Goal: Task Accomplishment & Management: Manage account settings

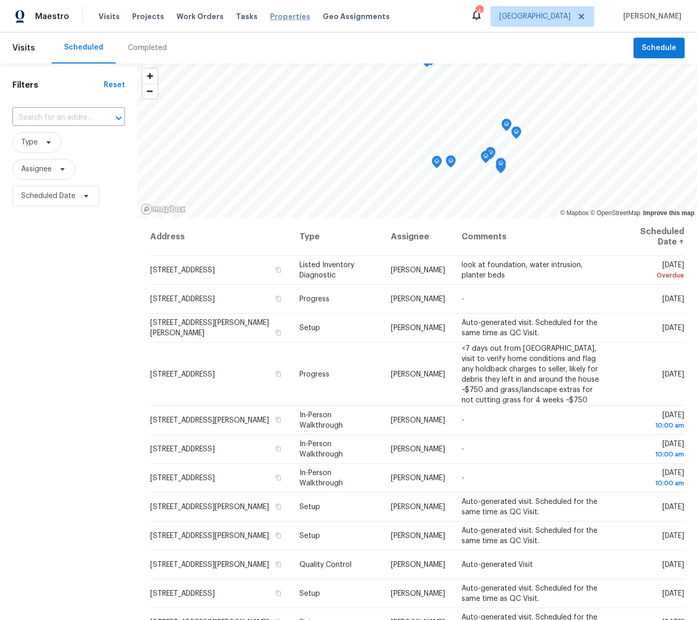
scroll to position [94, 0]
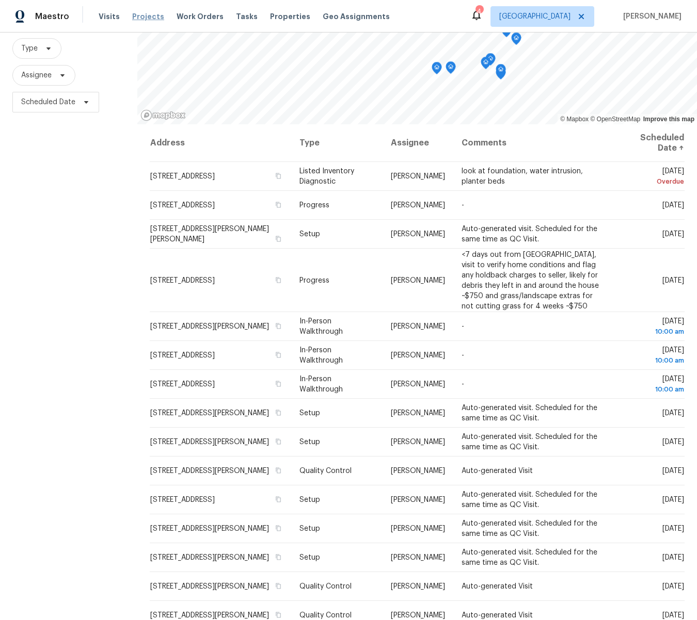
click at [140, 16] on span "Projects" at bounding box center [148, 16] width 32 height 10
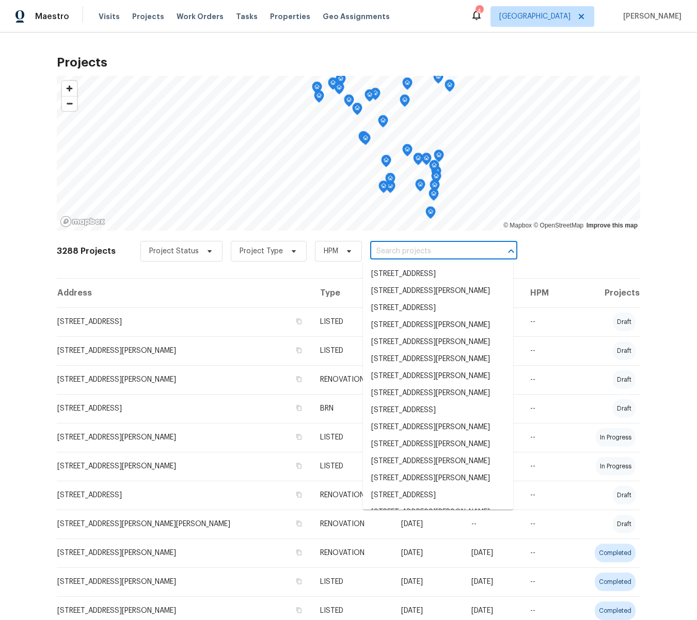
click at [426, 245] on input "text" at bounding box center [429, 252] width 118 height 16
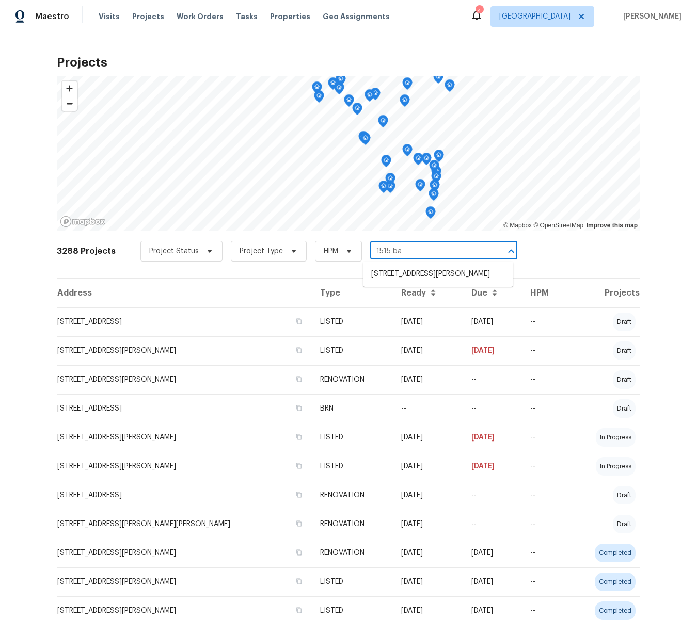
type input "1515 bay"
click at [442, 275] on li "1515 Bay Meadows Dr, Florissant, MO 63033" at bounding box center [438, 274] width 150 height 17
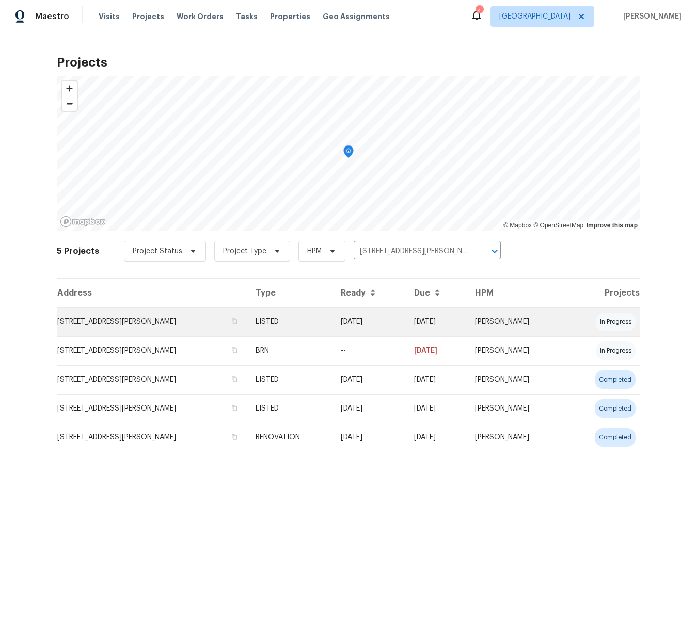
click at [169, 322] on td "1515 Bay Meadows Dr, Florissant, MO 63033" at bounding box center [152, 322] width 190 height 29
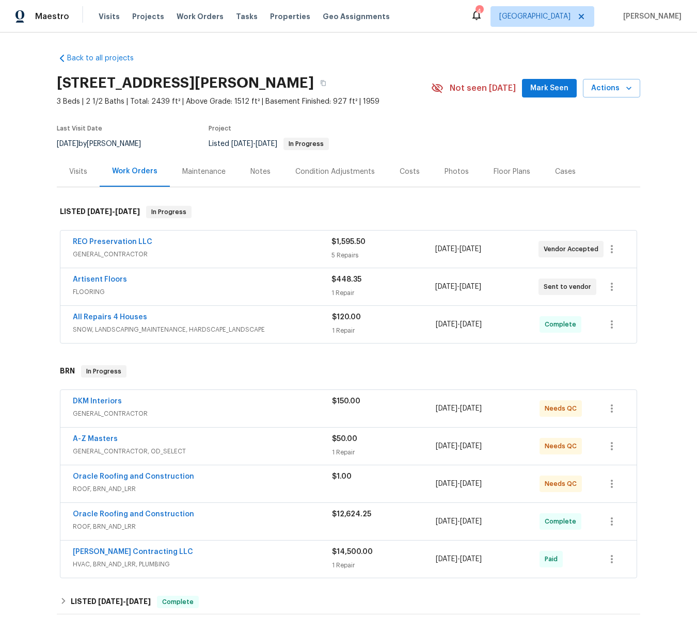
click at [263, 173] on div "Notes" at bounding box center [260, 172] width 20 height 10
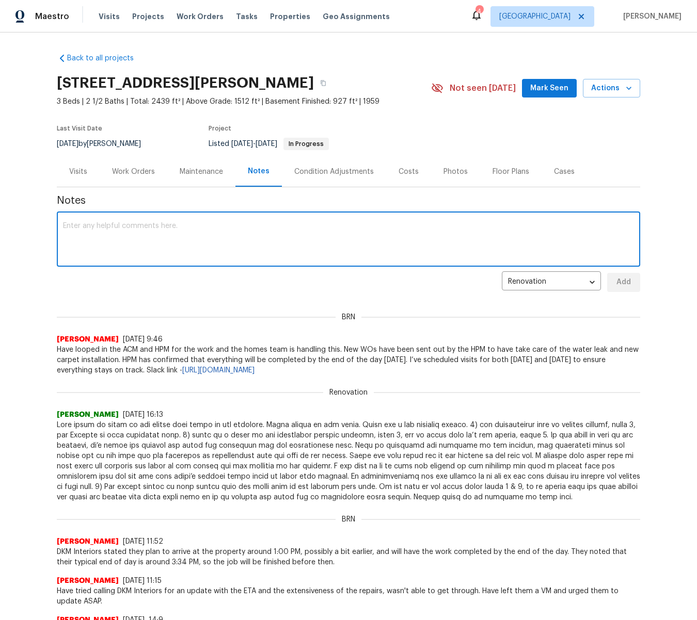
click at [277, 234] on textarea at bounding box center [348, 240] width 571 height 36
paste textarea "All the repairs assigned to REO are complete. But when the vendor was stapling …"
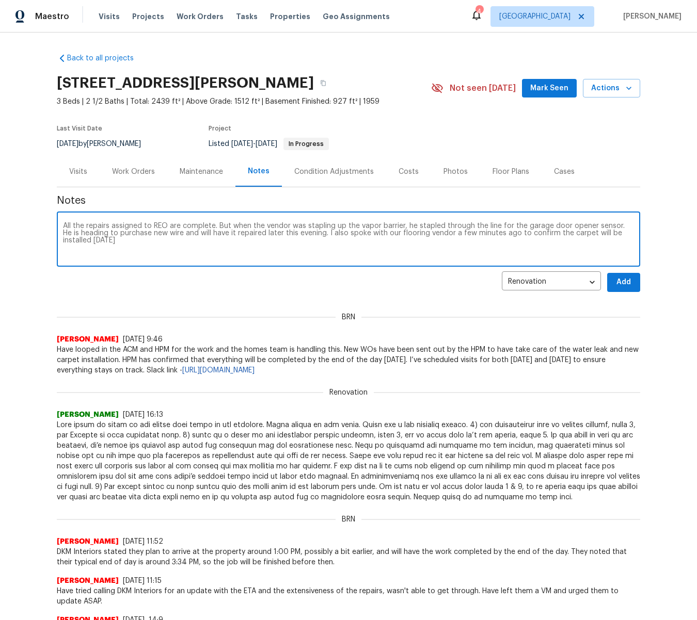
type textarea "All the repairs assigned to REO are complete. But when the vendor was stapling …"
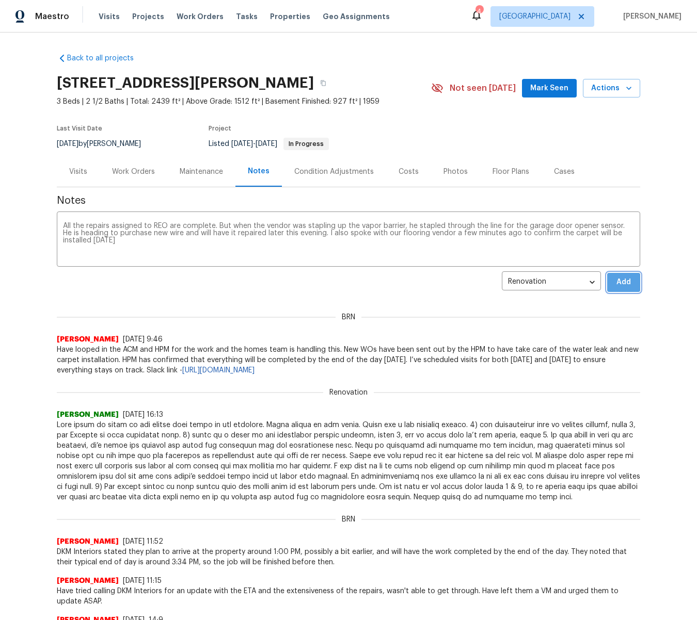
click at [620, 284] on span "Add" at bounding box center [623, 282] width 17 height 13
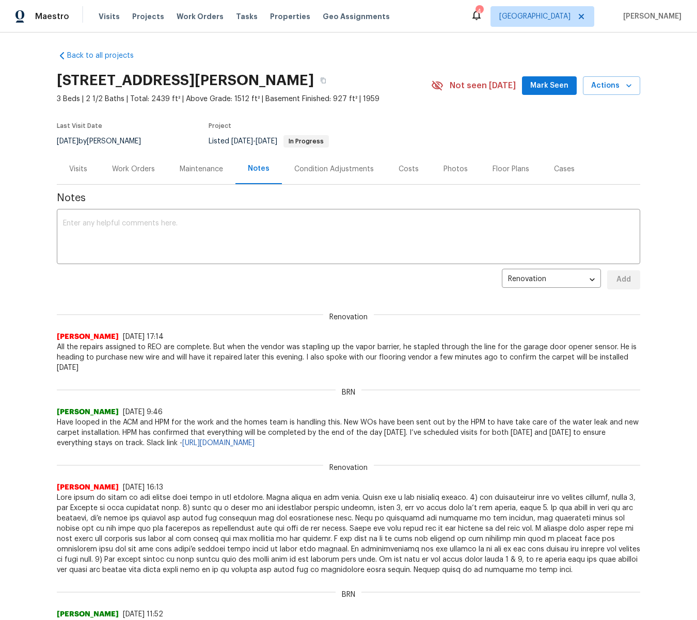
scroll to position [4, 0]
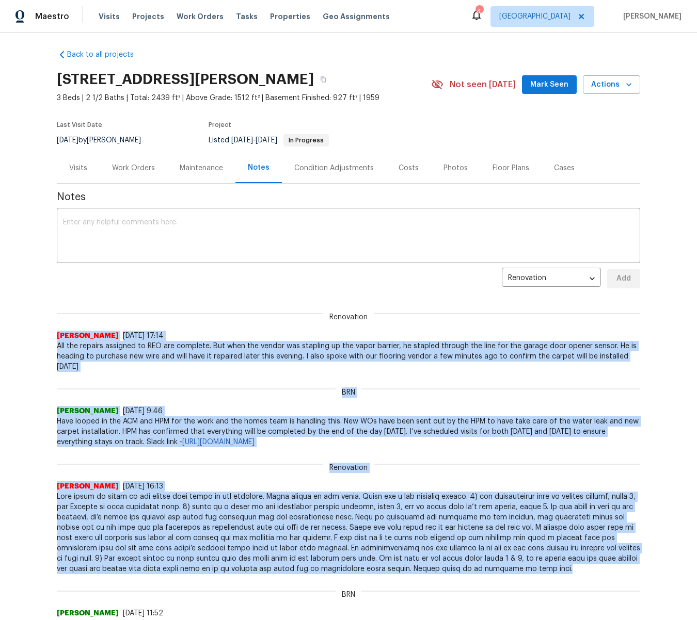
drag, startPoint x: 642, startPoint y: 576, endPoint x: 57, endPoint y: 329, distance: 635.4
click at [57, 329] on div "Back to all projects 1515 Bay Meadows Dr, Florissant, MO 63033 3 Beds | 2 1/2 B…" at bounding box center [348, 327] width 697 height 588
copy div "Brad Baum 8/15/25, 17:14 All the repairs assigned to REO are complete. But when…"
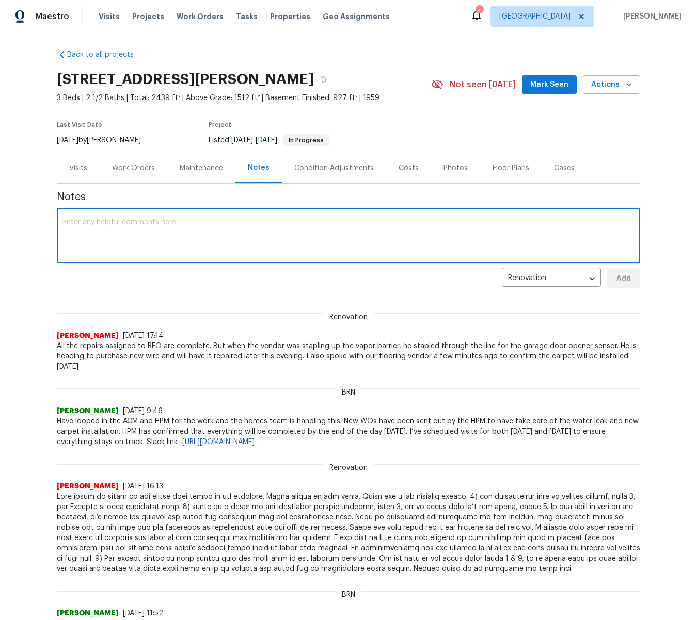
click at [449, 250] on textarea at bounding box center [348, 237] width 571 height 36
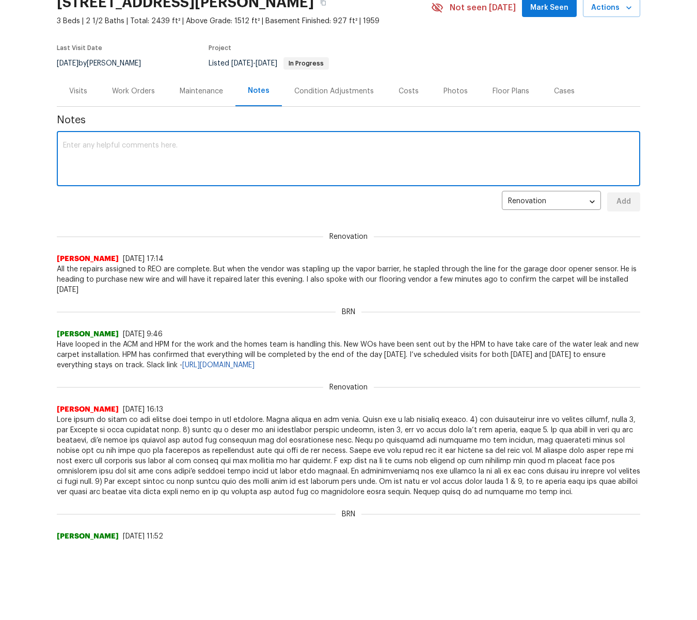
scroll to position [0, 0]
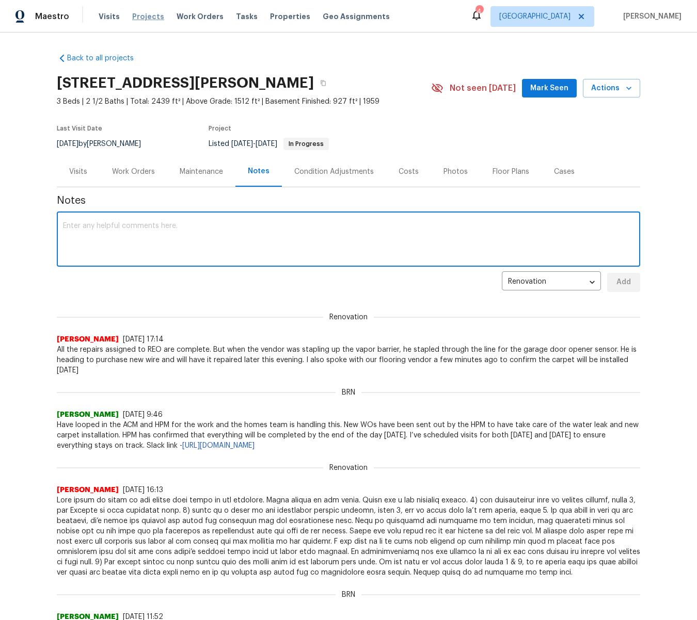
click at [150, 14] on span "Projects" at bounding box center [148, 16] width 32 height 10
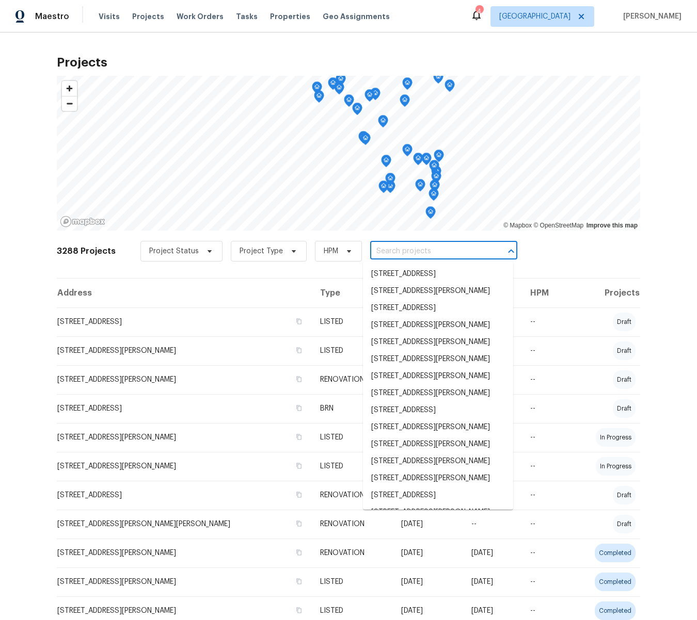
click at [426, 251] on input "text" at bounding box center [429, 252] width 118 height 16
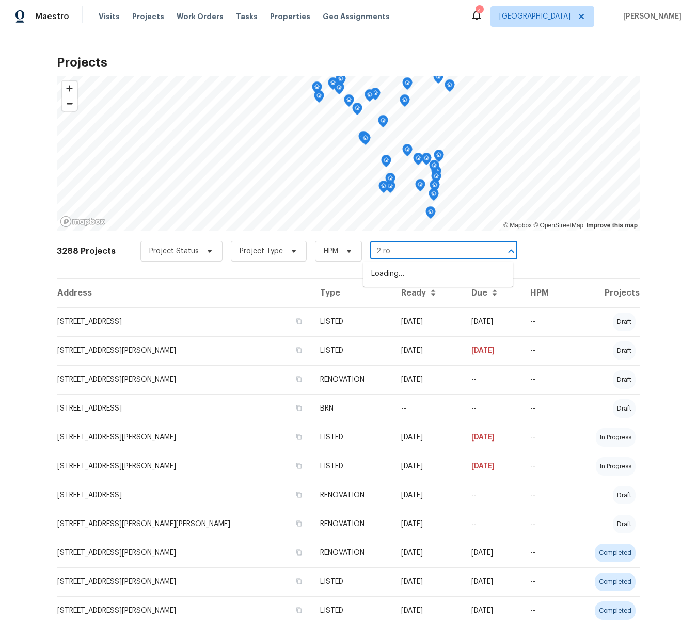
type input "2 roy"
click at [420, 279] on li "2 Royale Dr, Lake Saint Louis, MO 63367" at bounding box center [438, 274] width 150 height 17
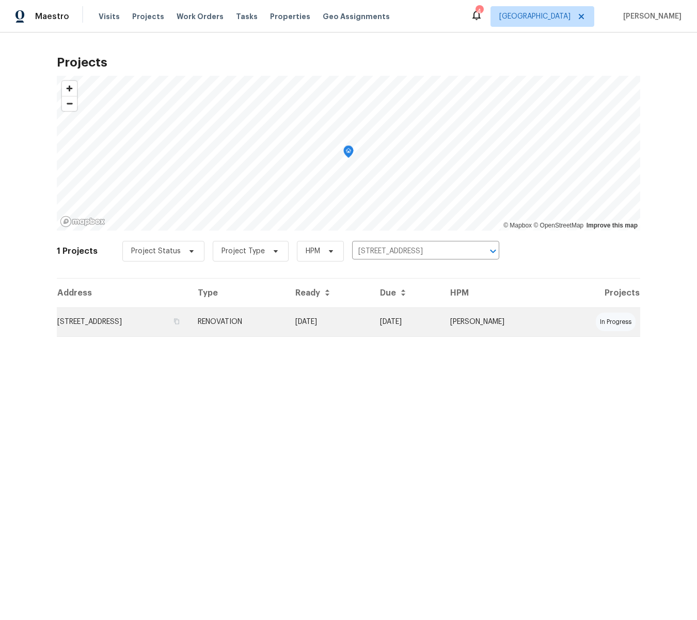
click at [181, 324] on td "2 Royale Dr, Lake Saint Louis, MO 63367" at bounding box center [123, 322] width 133 height 29
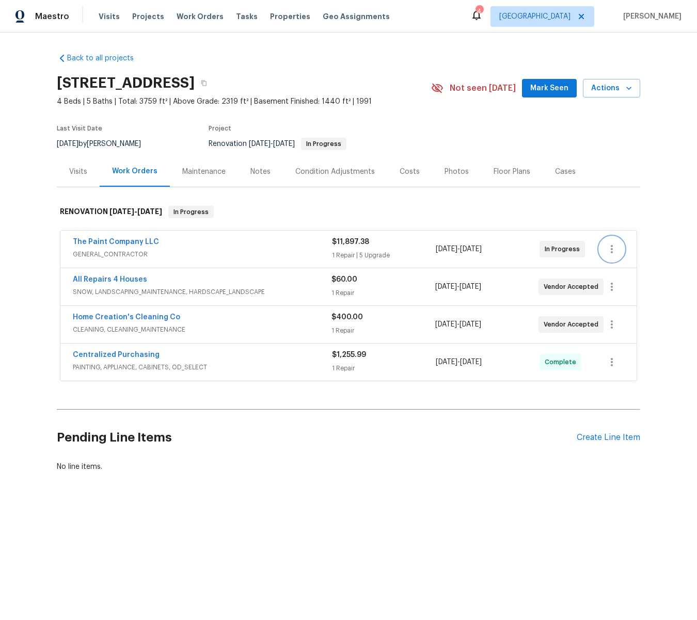
click at [611, 250] on icon "button" at bounding box center [611, 249] width 12 height 12
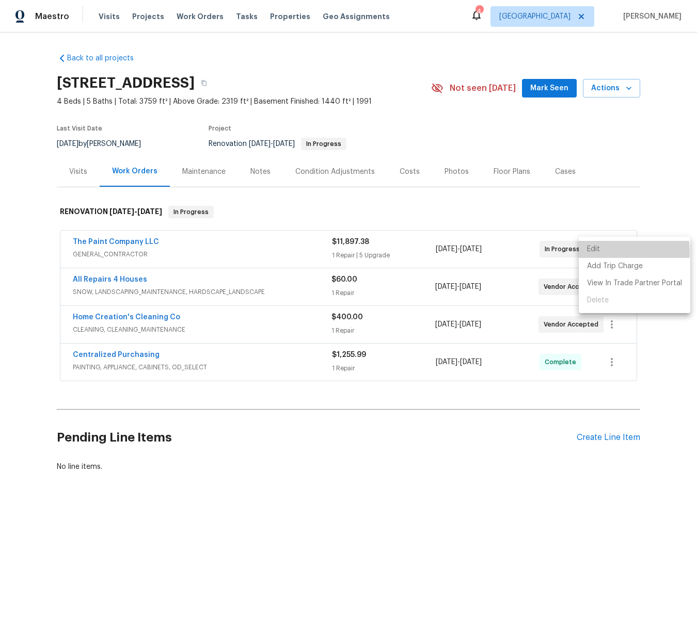
click at [589, 252] on li "Edit" at bounding box center [634, 249] width 111 height 17
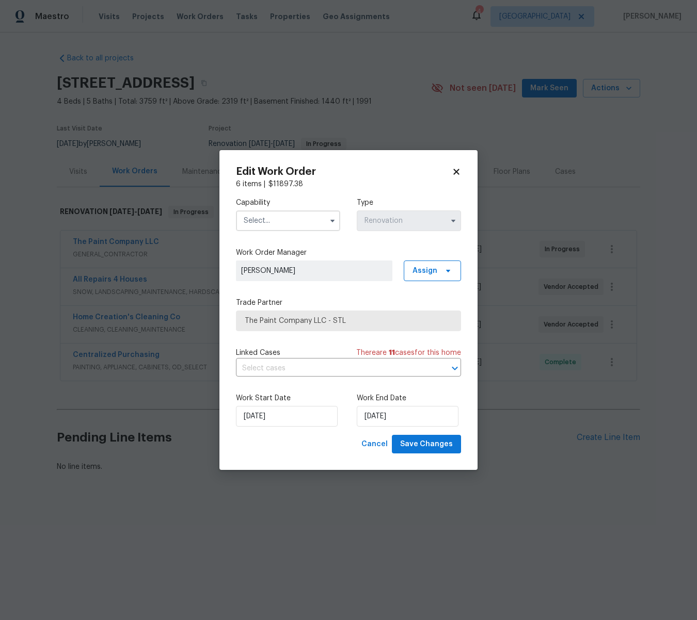
click at [273, 221] on input "text" at bounding box center [288, 221] width 104 height 21
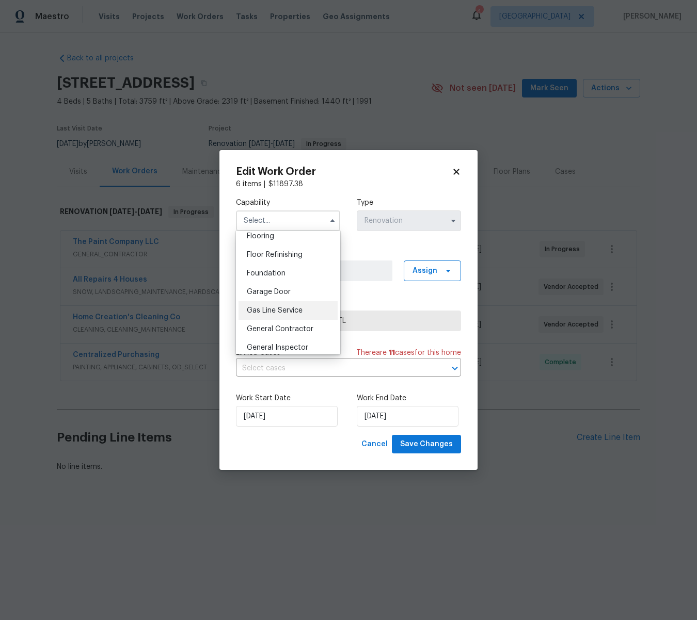
scroll to position [408, 0]
click at [285, 326] on span "General Contractor" at bounding box center [280, 328] width 67 height 7
type input "General Contractor"
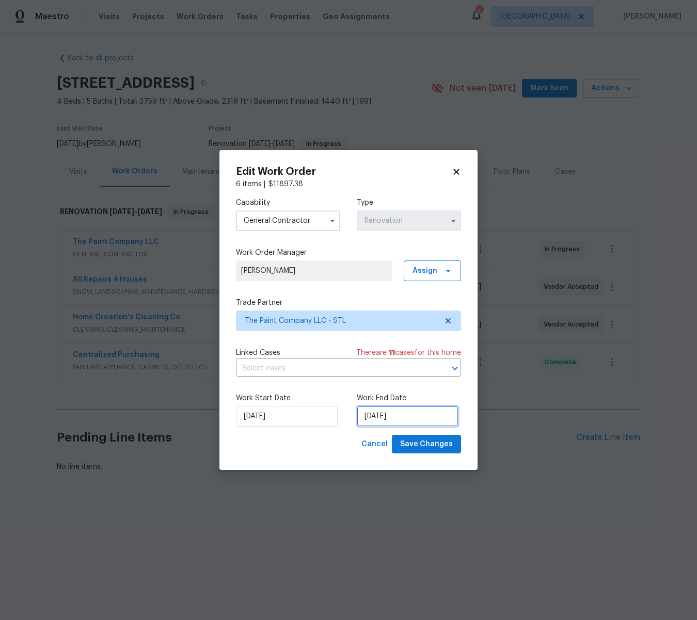
select select "7"
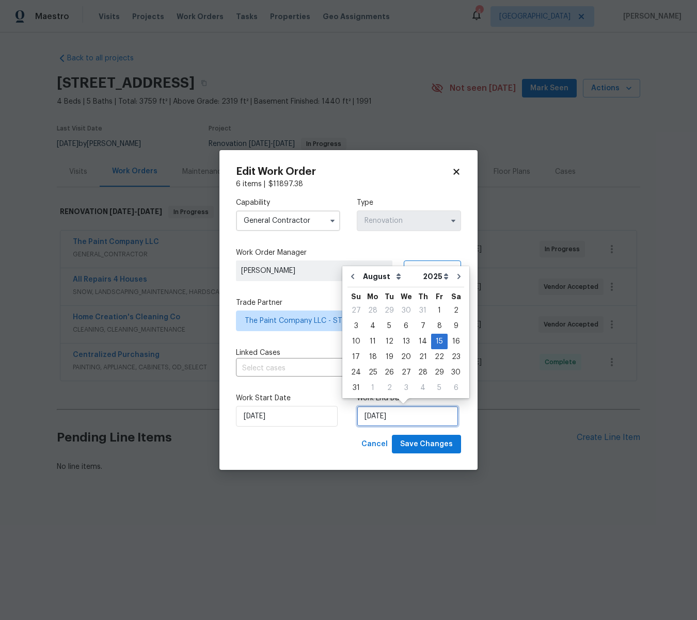
click at [404, 413] on input "8/15/2025" at bounding box center [408, 416] width 102 height 21
click at [403, 354] on div "20" at bounding box center [405, 357] width 17 height 14
type input "8/20/2025"
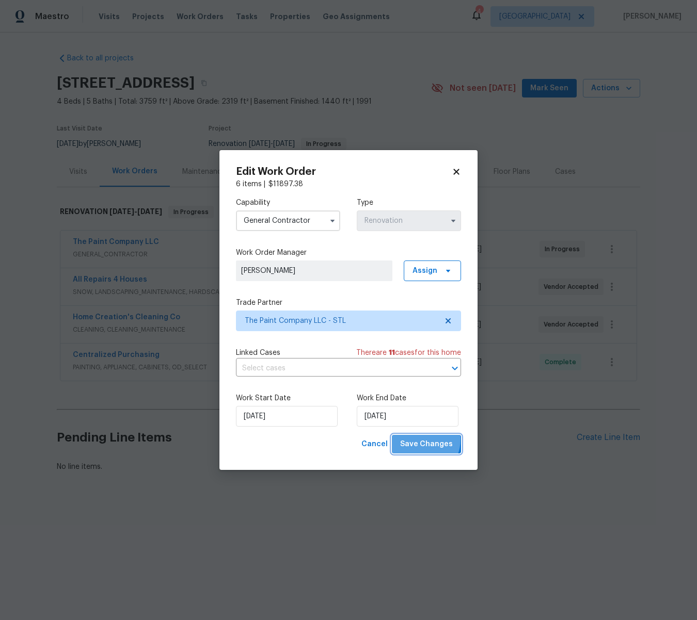
click at [422, 440] on span "Save Changes" at bounding box center [426, 444] width 53 height 13
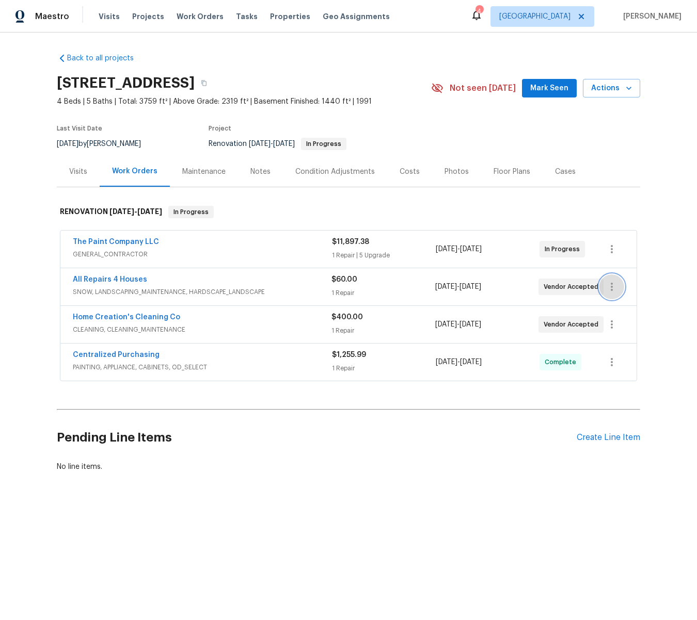
click at [608, 287] on icon "button" at bounding box center [611, 287] width 12 height 12
click at [88, 280] on div at bounding box center [348, 310] width 697 height 620
click at [97, 281] on link "All Repairs 4 Houses" at bounding box center [110, 279] width 74 height 7
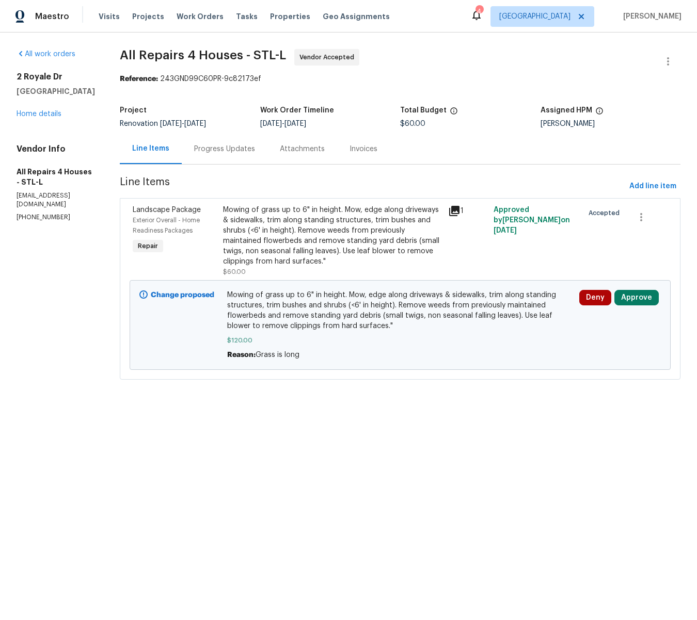
click at [234, 147] on div "Progress Updates" at bounding box center [224, 149] width 61 height 10
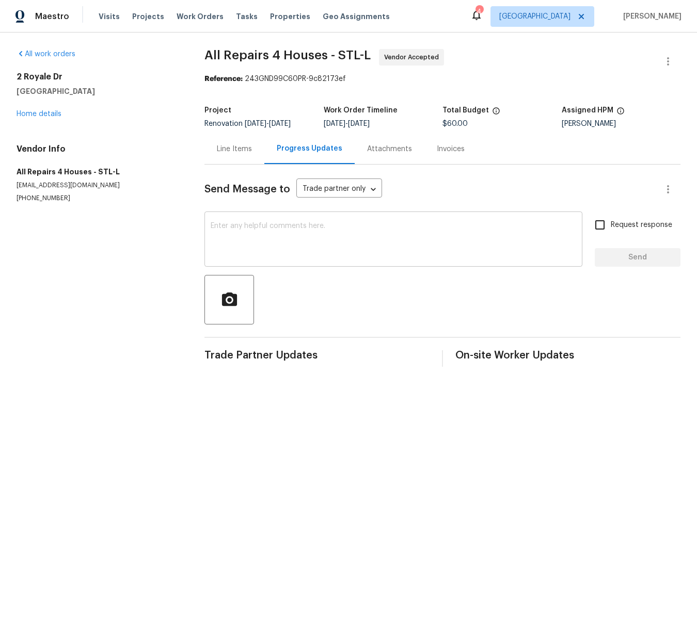
click at [264, 234] on textarea at bounding box center [393, 240] width 365 height 36
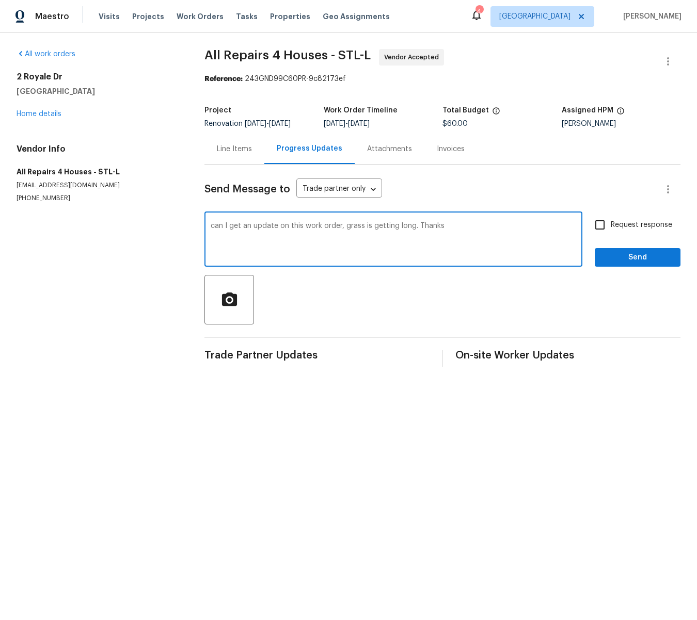
type textarea "can I get an update on this work order, grass is getting long. Thanks"
click at [629, 259] on span "Send" at bounding box center [637, 257] width 69 height 13
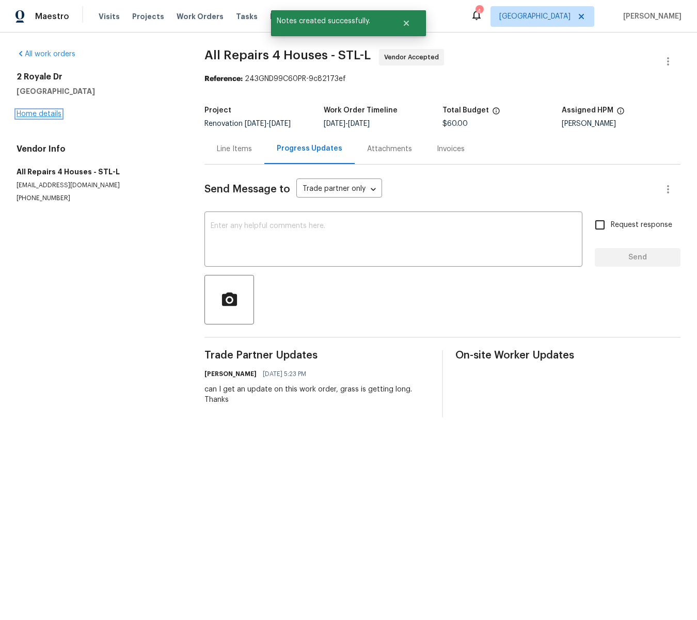
click at [44, 113] on link "Home details" at bounding box center [39, 113] width 45 height 7
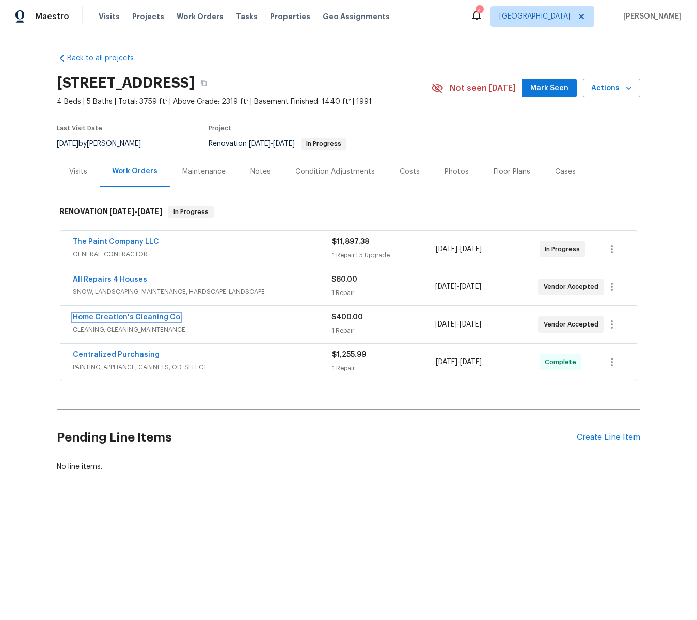
click at [128, 314] on link "Home Creation's Cleaning Co" at bounding box center [126, 317] width 107 height 7
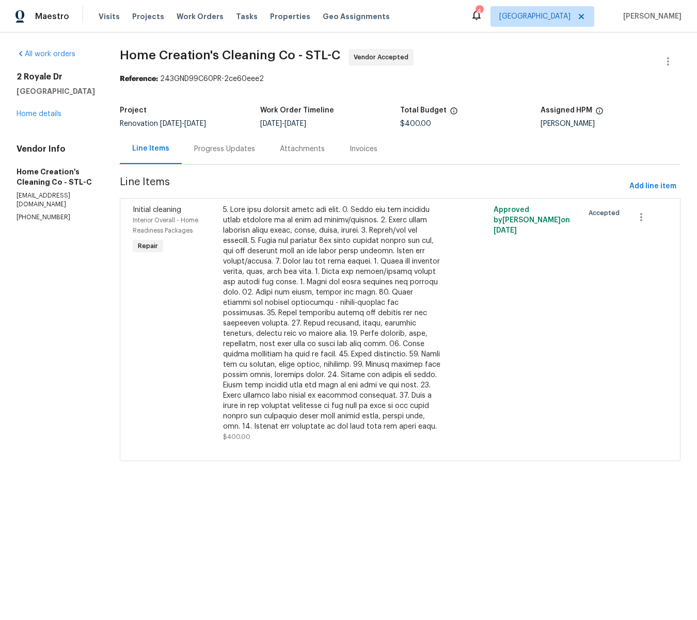
click at [217, 149] on div "Progress Updates" at bounding box center [224, 149] width 61 height 10
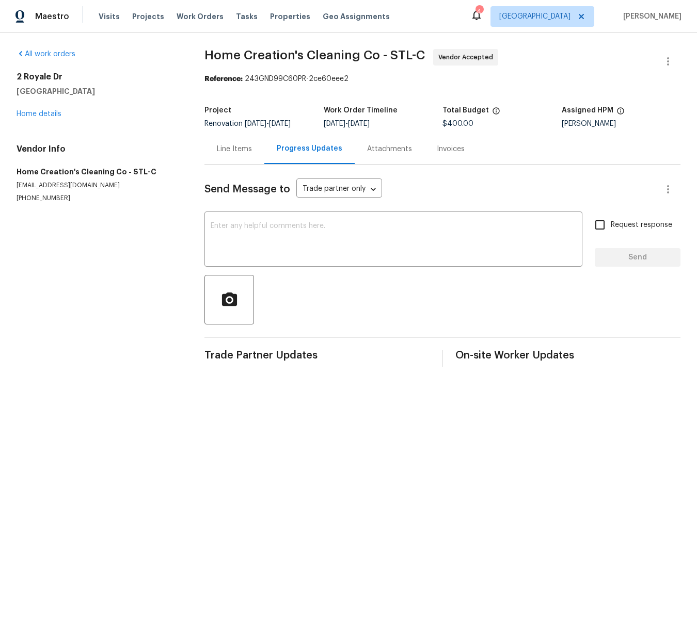
click at [241, 150] on div "Line Items" at bounding box center [234, 149] width 35 height 10
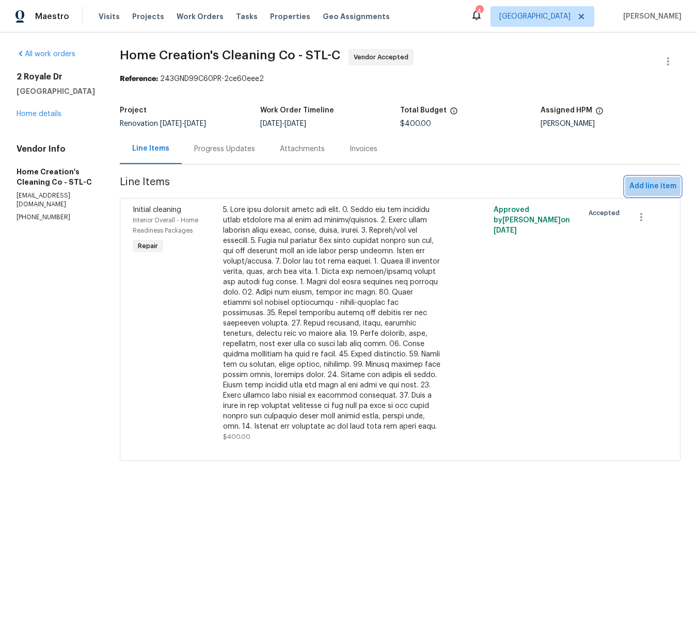
click at [640, 184] on span "Add line item" at bounding box center [652, 186] width 47 height 13
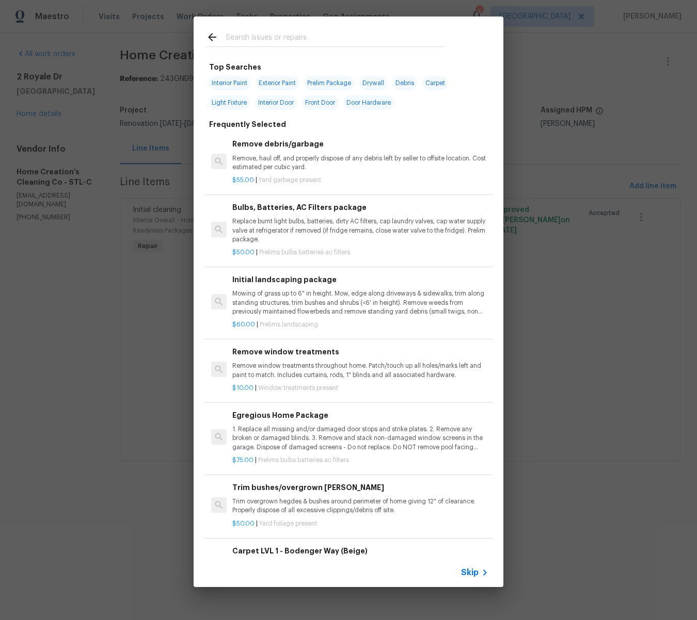
click at [271, 35] on input "text" at bounding box center [335, 38] width 219 height 15
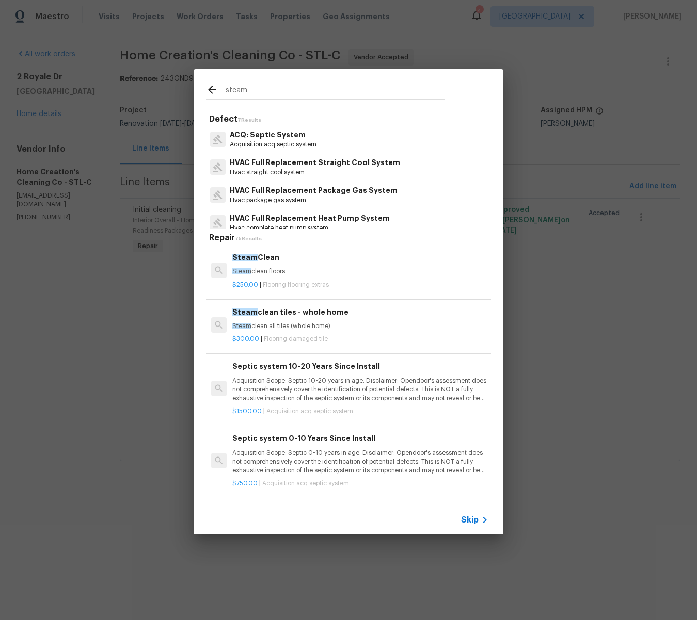
type input "steam"
click at [252, 257] on span "Steam" at bounding box center [244, 257] width 25 height 7
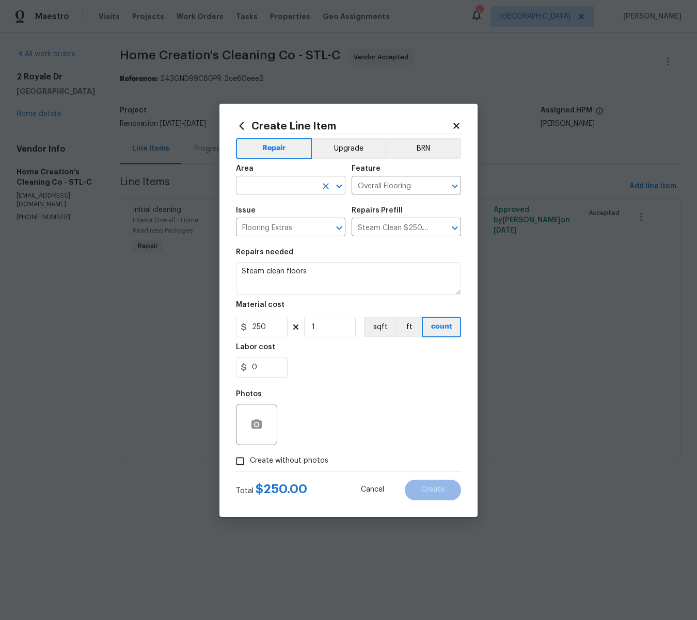
click at [261, 186] on input "text" at bounding box center [276, 187] width 81 height 16
type input "inter"
click at [239, 460] on input "Create without photos" at bounding box center [240, 462] width 20 height 20
checkbox input "true"
click at [315, 418] on textarea at bounding box center [372, 424] width 175 height 41
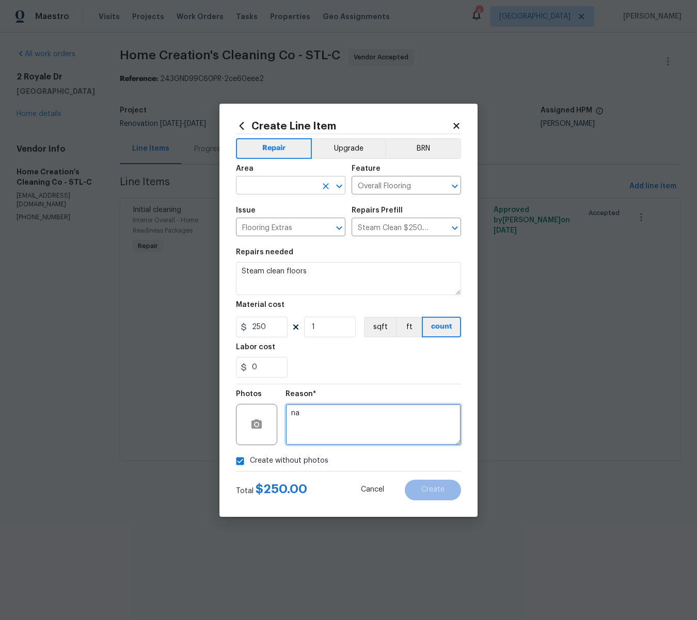
type textarea "na"
click at [263, 187] on input "text" at bounding box center [276, 187] width 81 height 16
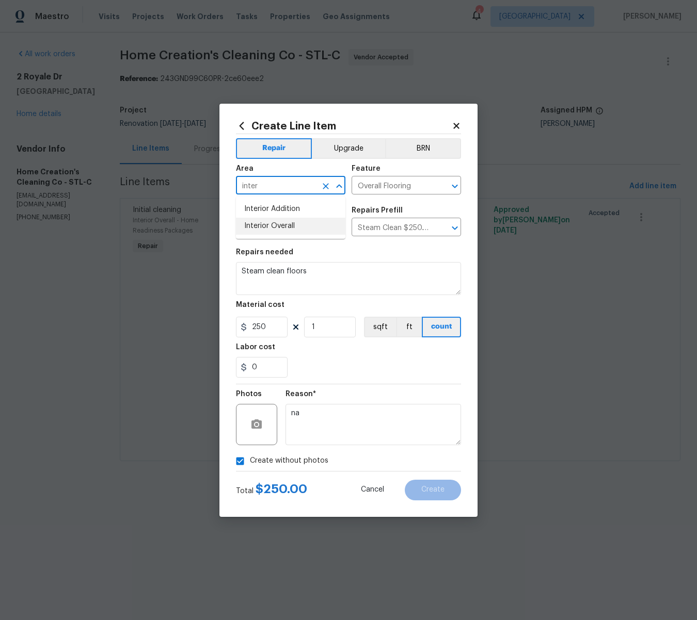
click at [274, 223] on li "Interior Overall" at bounding box center [290, 226] width 109 height 17
type input "Interior Overall"
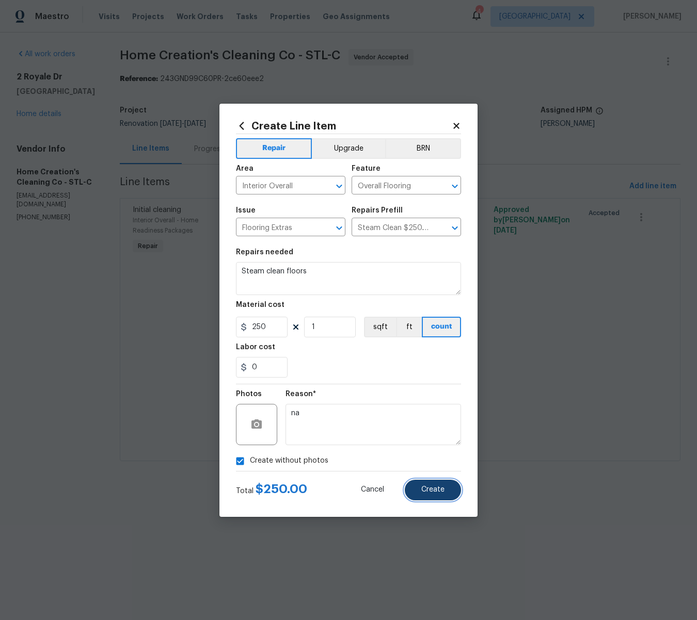
click at [427, 494] on button "Create" at bounding box center [433, 490] width 56 height 21
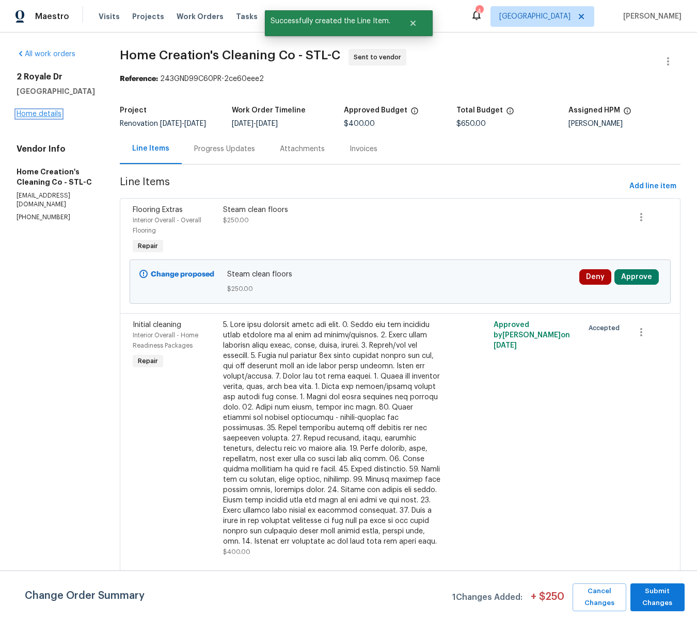
click at [23, 118] on link "Home details" at bounding box center [39, 113] width 45 height 7
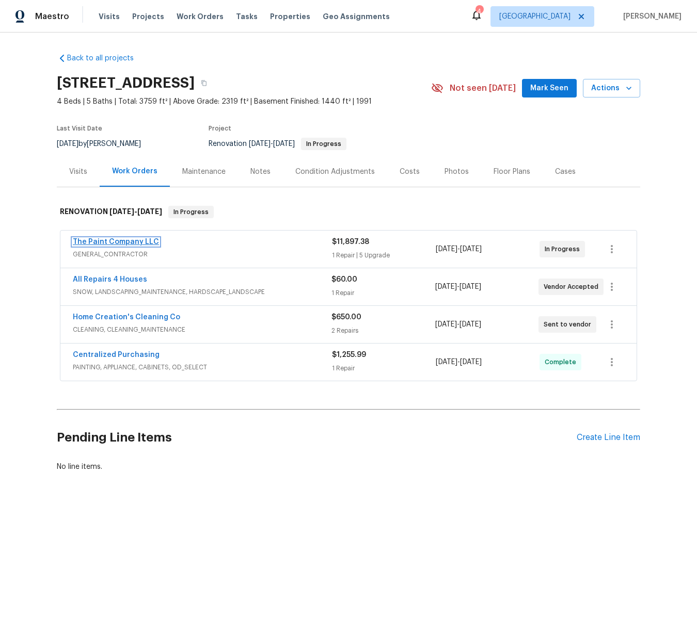
click at [106, 245] on link "The Paint Company LLC" at bounding box center [116, 241] width 86 height 7
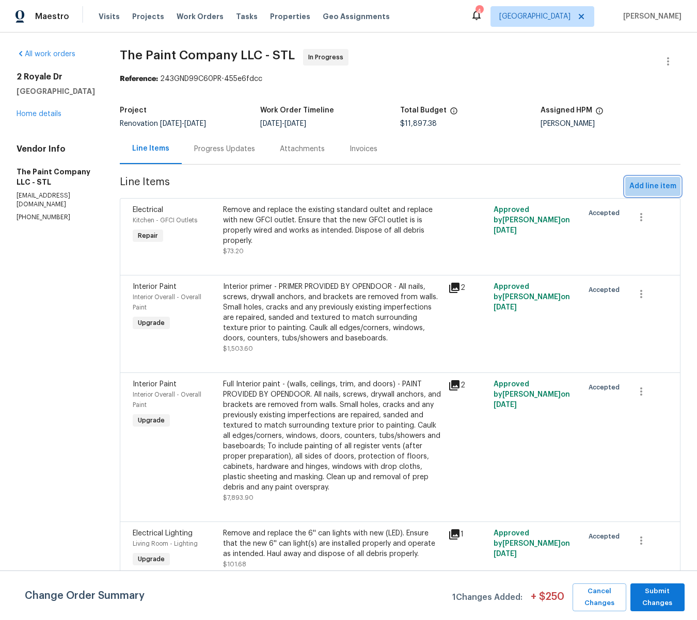
click at [655, 187] on span "Add line item" at bounding box center [652, 186] width 47 height 13
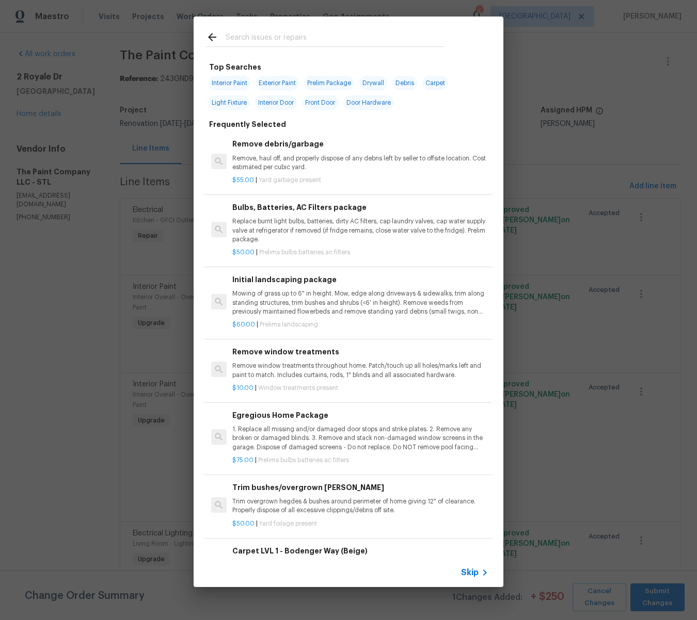
click at [239, 42] on input "text" at bounding box center [335, 38] width 219 height 15
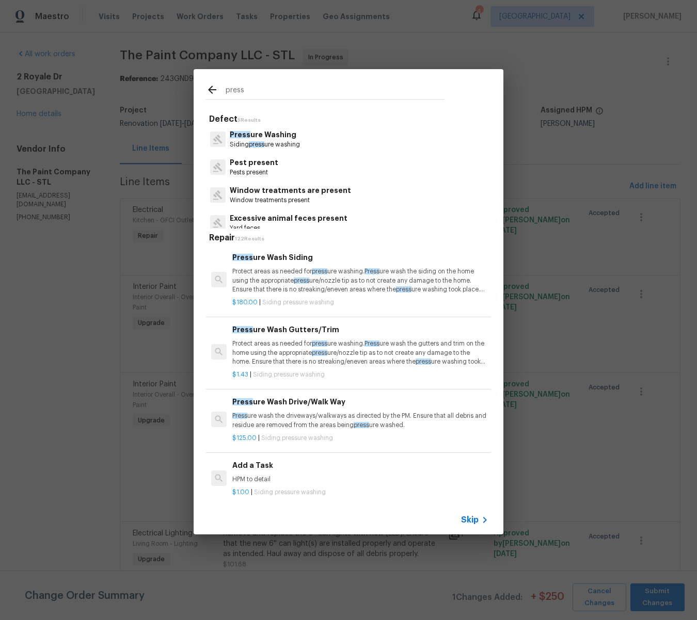
type input "press"
click at [266, 277] on p "Protect areas as needed for press ure washing. Press ure wash the siding on the…" at bounding box center [360, 280] width 256 height 26
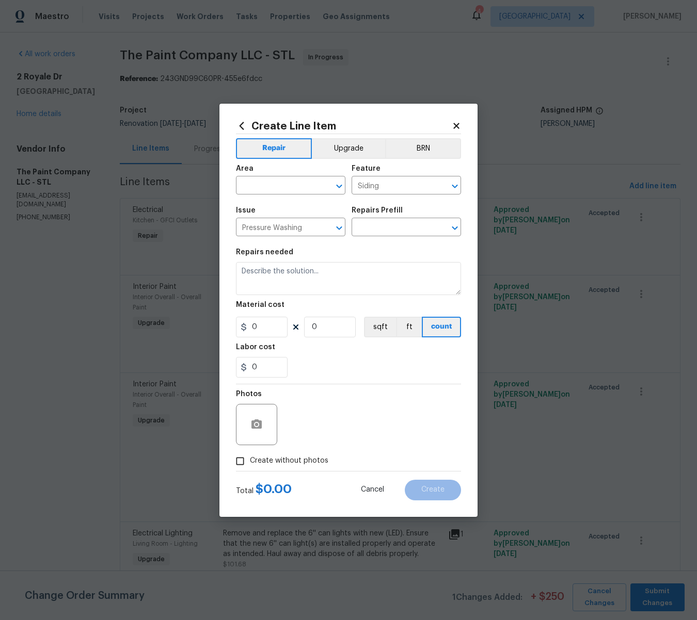
type input "Pressure Wash Siding $180.00"
type textarea "Protect areas as needed for pressure washing. Pressure wash the siding on the h…"
type input "180"
type input "1"
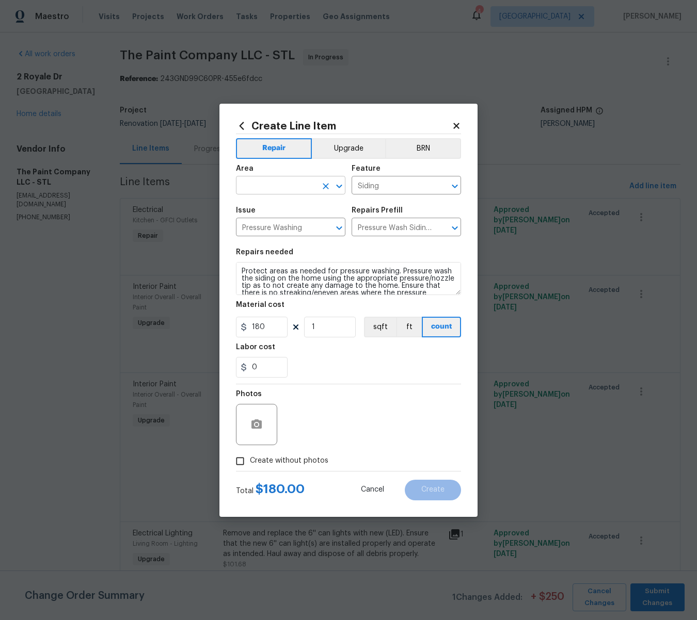
click at [275, 185] on input "text" at bounding box center [276, 187] width 81 height 16
type input "p"
click at [268, 222] on li "Exterior Overall" at bounding box center [290, 226] width 109 height 17
type input "Exterior Overall"
click at [278, 328] on input "180" at bounding box center [262, 327] width 52 height 21
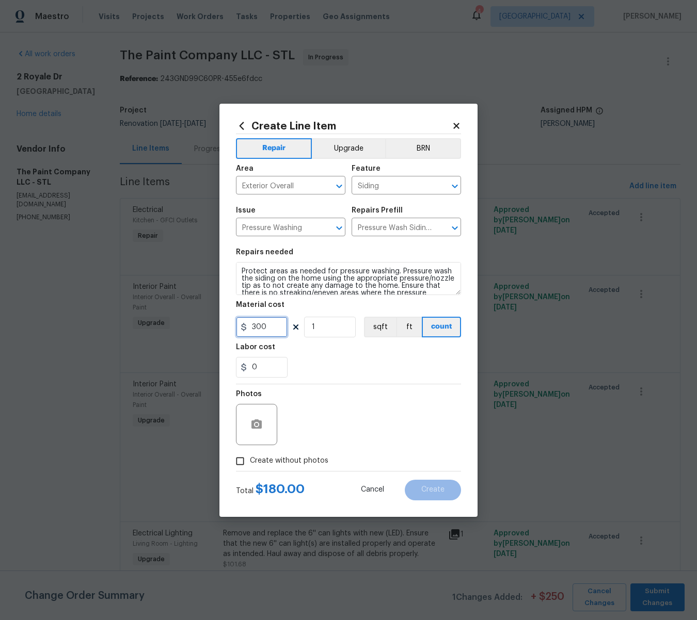
type input "300"
click at [255, 422] on icon "button" at bounding box center [256, 424] width 10 height 9
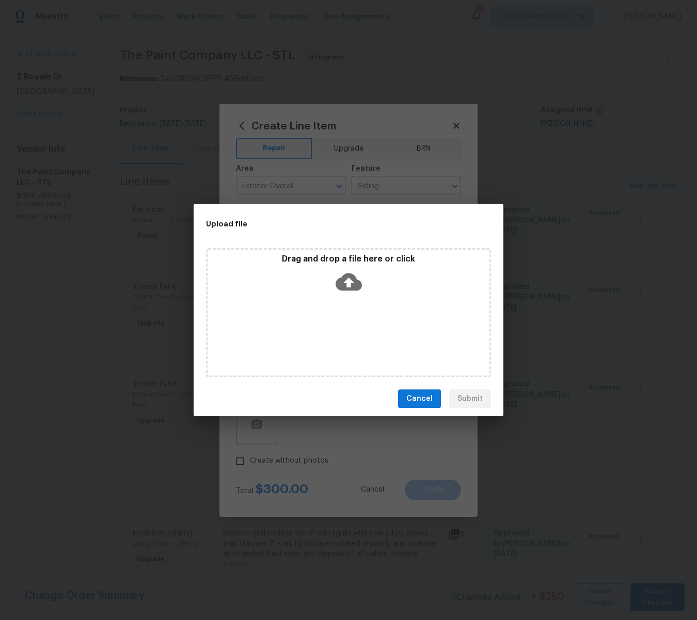
click at [350, 282] on icon at bounding box center [348, 282] width 26 height 26
click at [415, 396] on span "Cancel" at bounding box center [419, 399] width 26 height 13
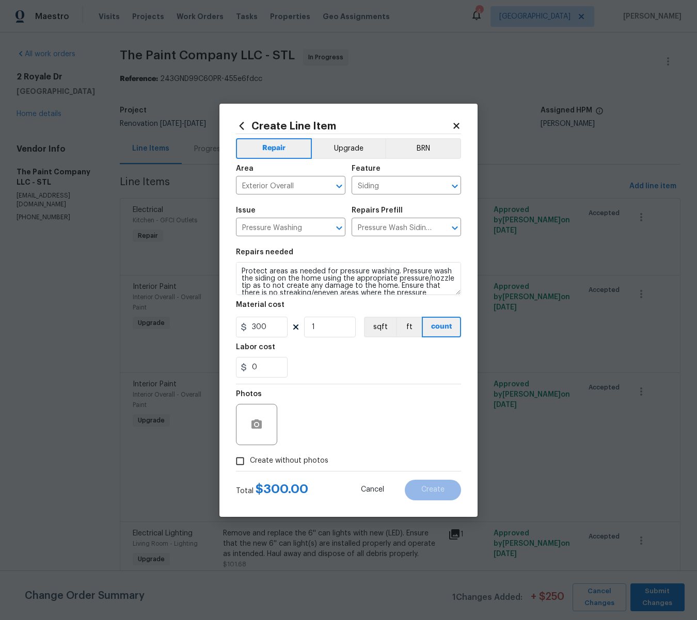
click at [241, 463] on input "Create without photos" at bounding box center [240, 462] width 20 height 20
checkbox input "true"
click at [341, 423] on textarea at bounding box center [372, 424] width 175 height 41
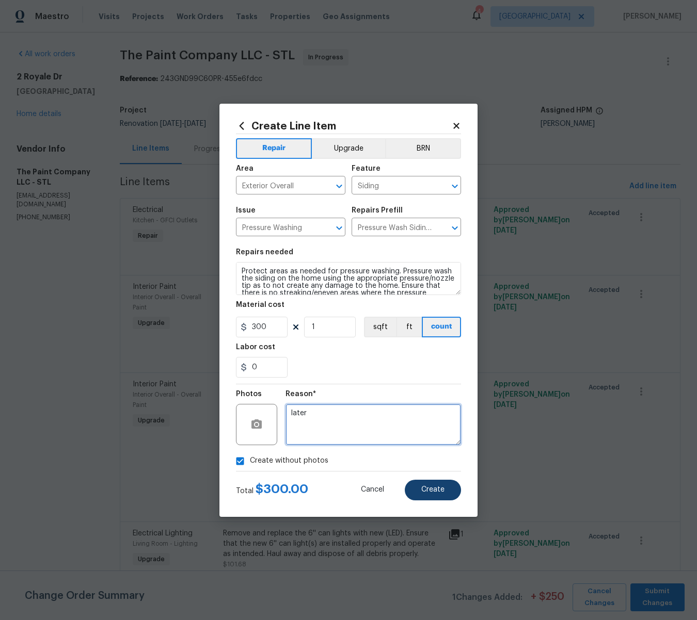
type textarea "later"
click at [425, 489] on span "Create" at bounding box center [432, 490] width 23 height 8
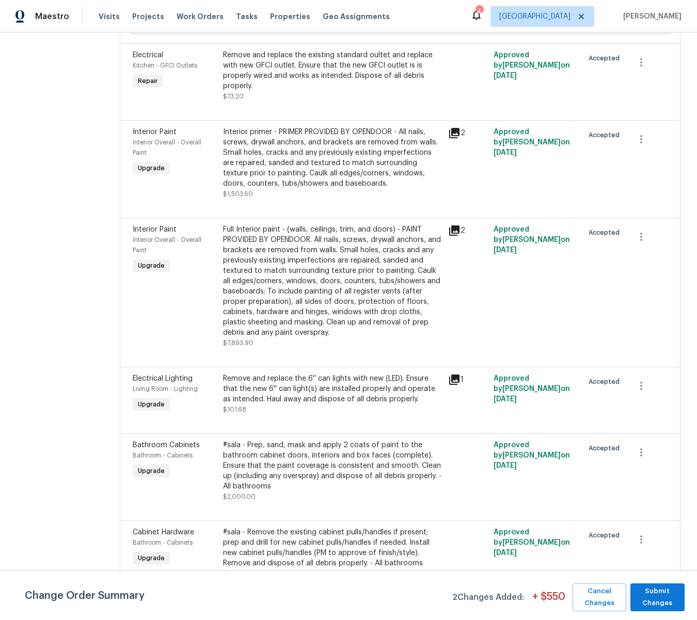
scroll to position [327, 0]
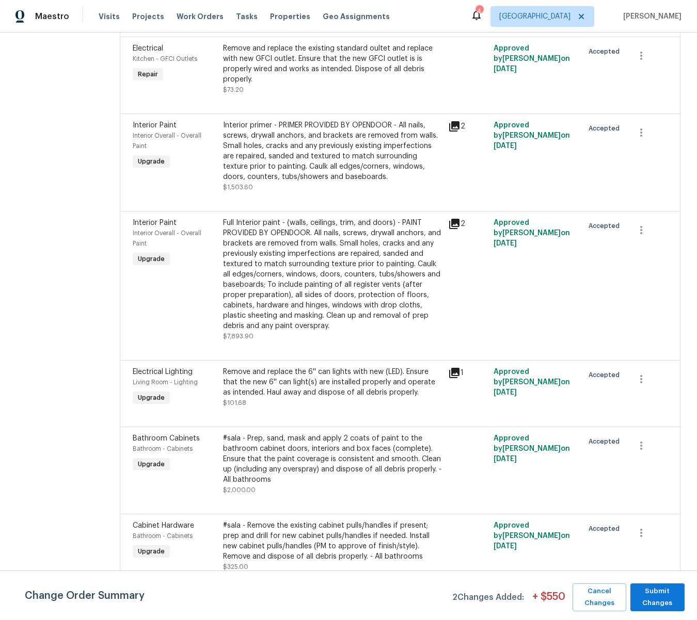
click at [366, 278] on div "Full Interior paint - (walls, ceilings, trim, and doors) - PAINT PROVIDED BY OP…" at bounding box center [332, 275] width 219 height 114
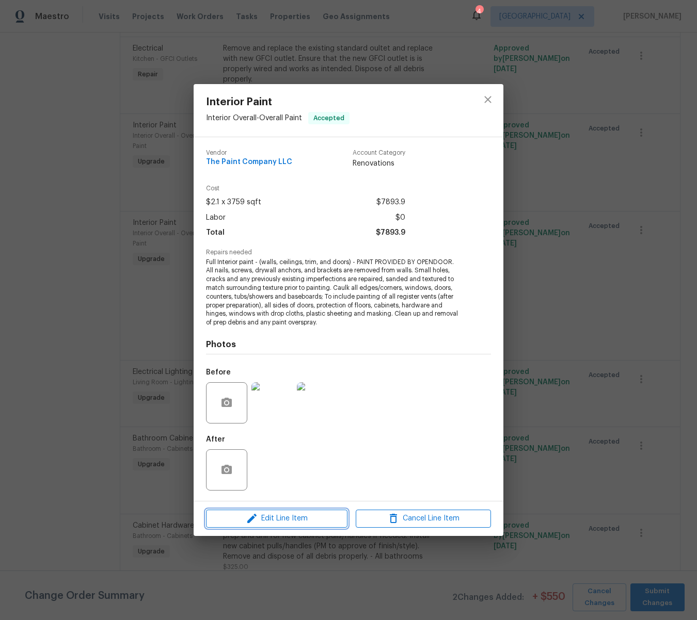
click at [310, 515] on span "Edit Line Item" at bounding box center [276, 519] width 135 height 13
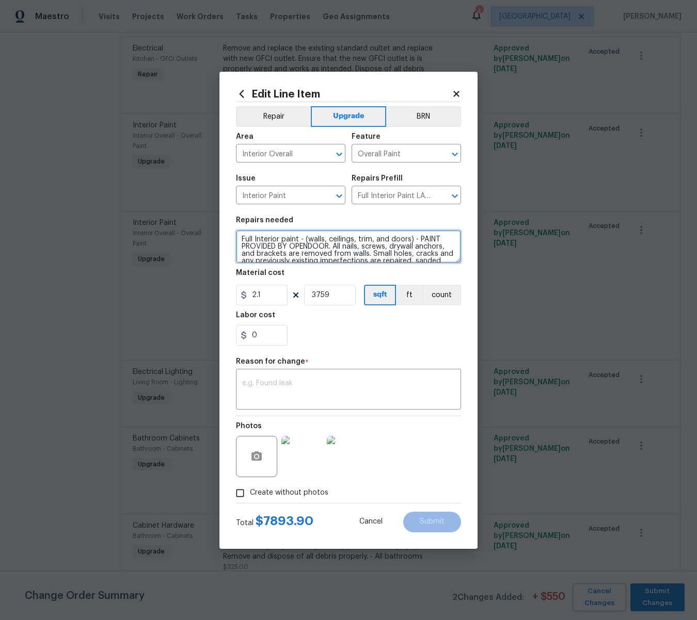
click at [241, 239] on textarea "Full Interior paint - (walls, ceilings, trim, and doors) - PAINT PROVIDED BY OP…" at bounding box center [348, 246] width 225 height 33
type textarea "#Sala - Full Interior paint - (walls, ceilings, trim, and doors) - PAINT PROVID…"
click at [296, 386] on textarea at bounding box center [348, 391] width 213 height 22
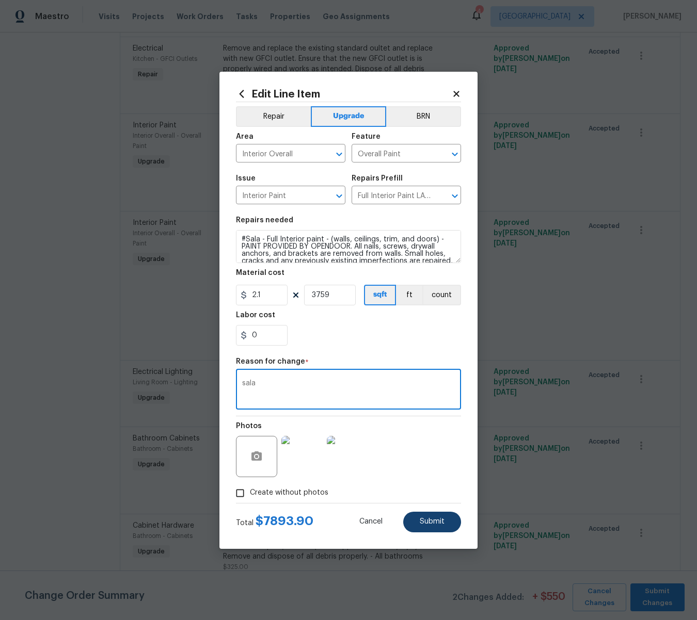
type textarea "sala"
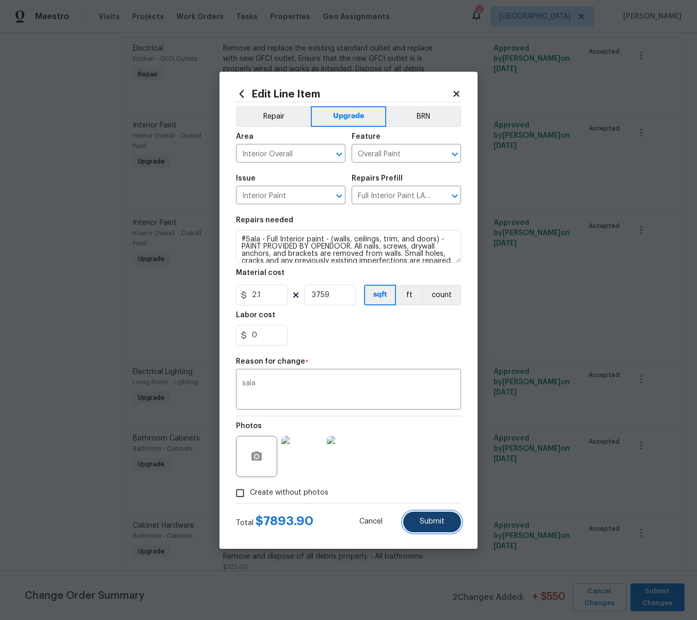
click at [432, 520] on span "Submit" at bounding box center [432, 522] width 25 height 8
type textarea "Full Interior paint - (walls, ceilings, trim, and doors) - PAINT PROVIDED BY OP…"
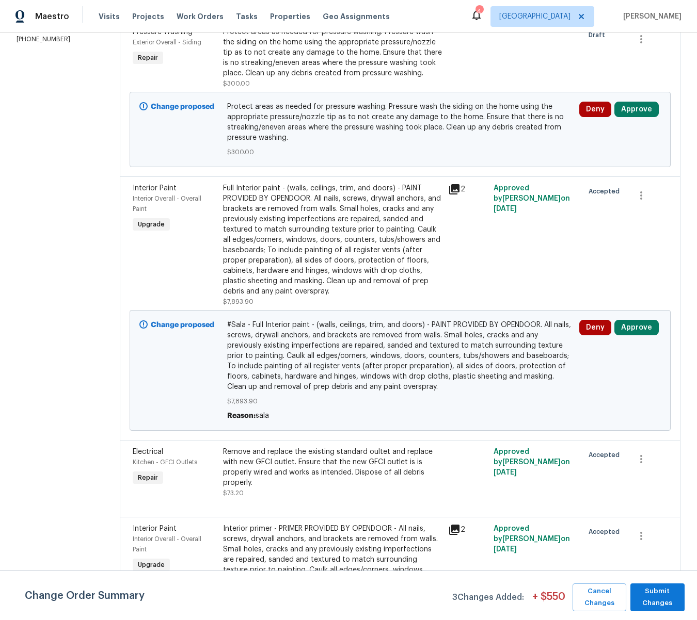
scroll to position [178, 0]
click at [297, 355] on span "#Sala - Full Interior paint - (walls, ceilings, trim, and doors) - PAINT PROVID…" at bounding box center [399, 357] width 345 height 72
click at [274, 263] on div "Full Interior paint - (walls, ceilings, trim, and doors) - PAINT PROVIDED BY OP…" at bounding box center [332, 241] width 219 height 114
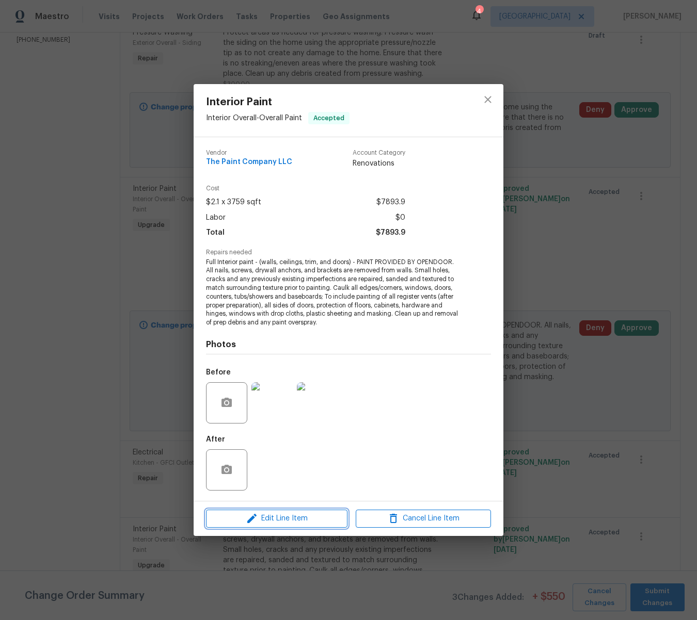
click at [283, 515] on span "Edit Line Item" at bounding box center [276, 519] width 135 height 13
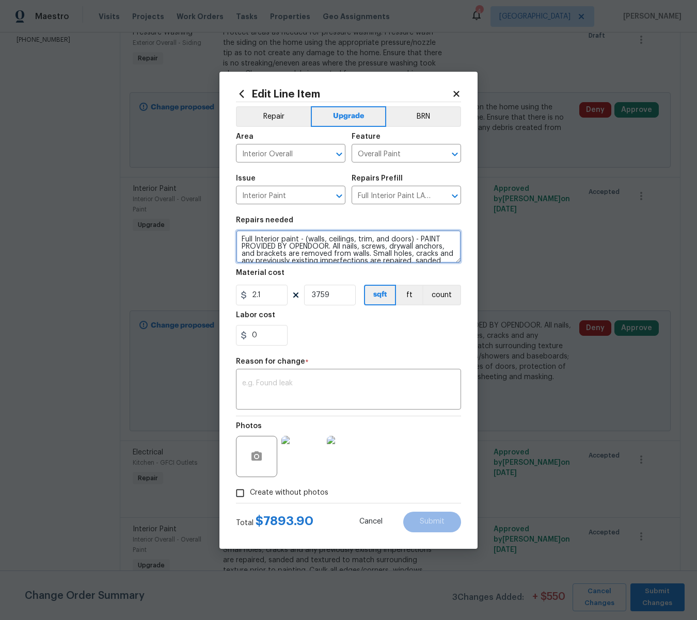
click at [242, 238] on textarea "Full Interior paint - (walls, ceilings, trim, and doors) - PAINT PROVIDED BY OP…" at bounding box center [348, 246] width 225 height 33
type textarea "#sala - Full Interior paint - (walls, ceilings, trim, and doors) - PAINT PROVID…"
click at [332, 381] on textarea at bounding box center [348, 391] width 213 height 22
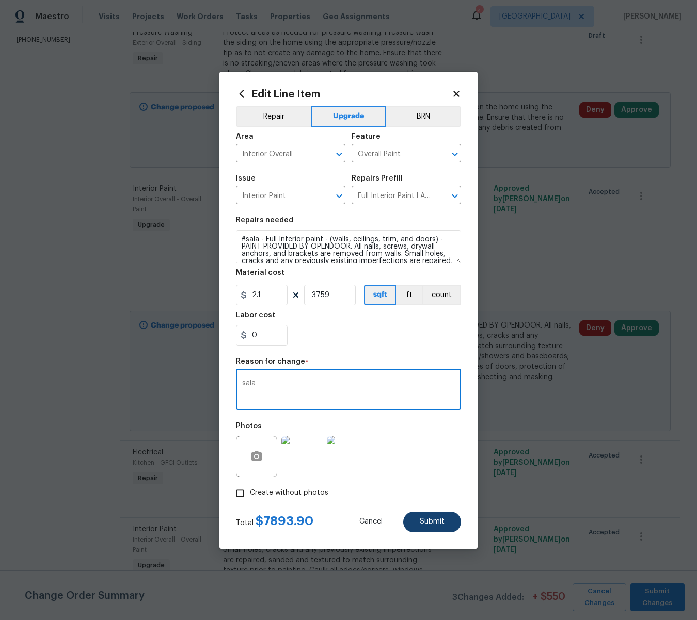
type textarea "sala"
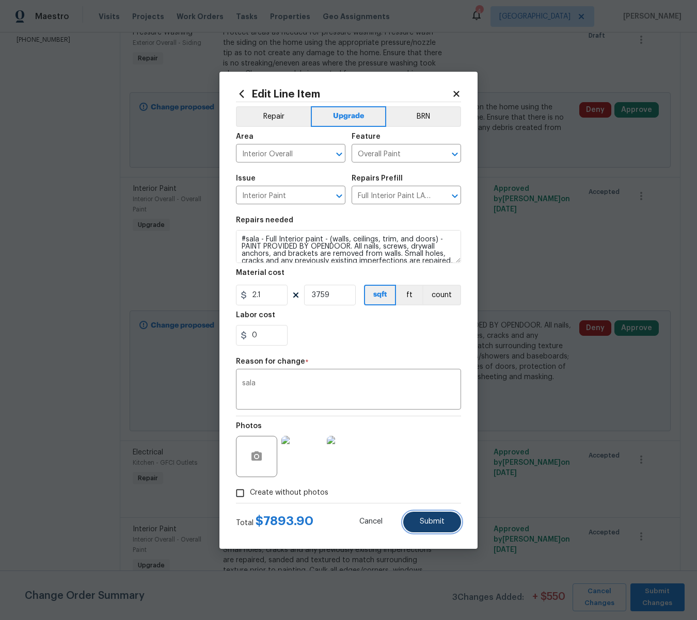
click at [431, 518] on span "Submit" at bounding box center [432, 522] width 25 height 8
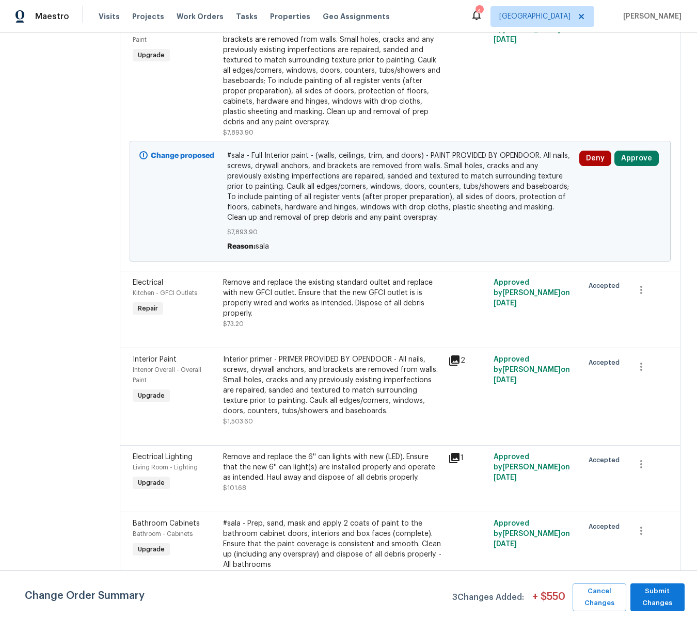
scroll to position [355, 0]
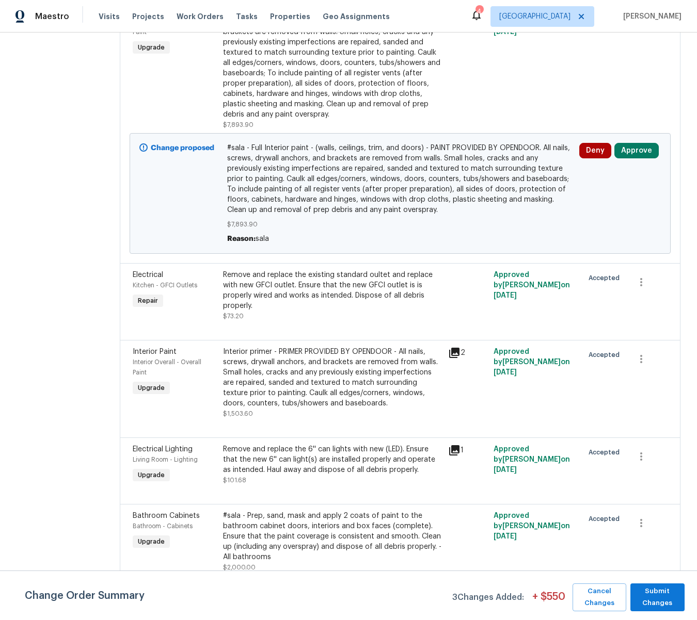
click at [316, 388] on div "Interior primer - PRIMER PROVIDED BY OPENDOOR - All nails, screws, drywall anch…" at bounding box center [332, 378] width 219 height 62
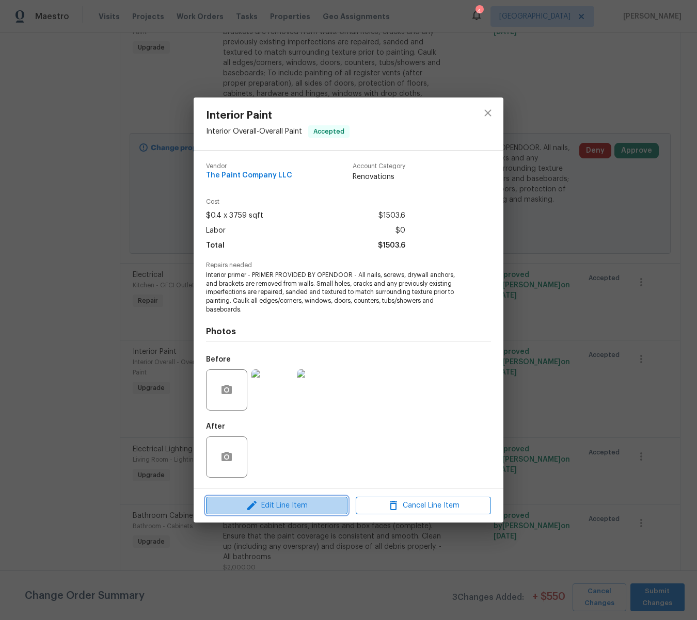
click at [288, 505] on span "Edit Line Item" at bounding box center [276, 506] width 135 height 13
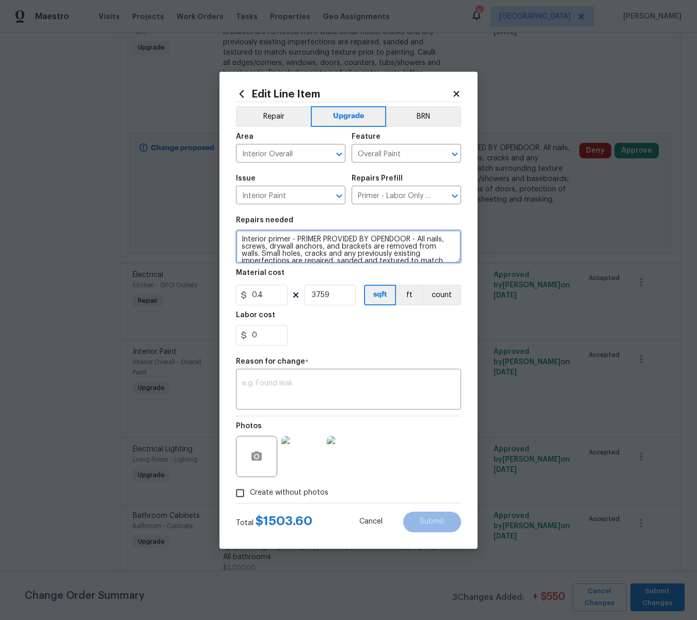
click at [242, 240] on textarea "Interior primer - PRIMER PROVIDED BY OPENDOOR - All nails, screws, drywall anch…" at bounding box center [348, 246] width 225 height 33
type textarea "#sala - Interior primer - PRIMER PROVIDED BY OPENDOOR - All nails, screws, dryw…"
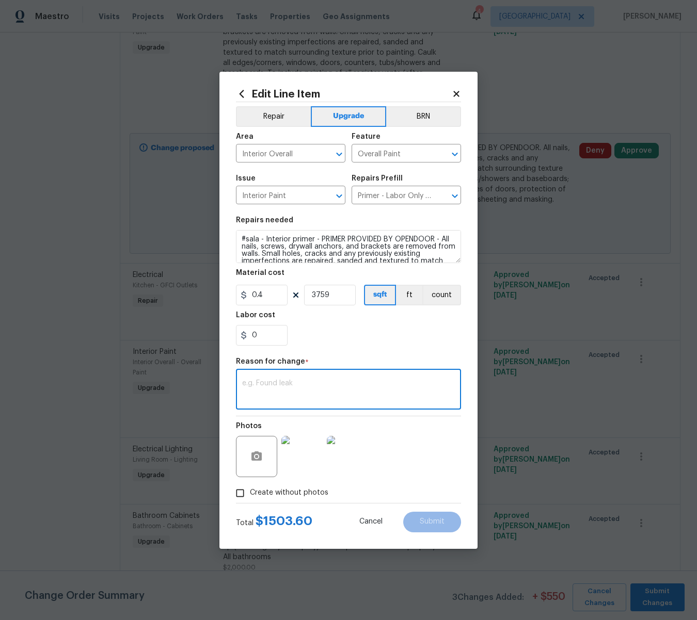
click at [358, 380] on textarea at bounding box center [348, 391] width 213 height 22
type textarea "sala"
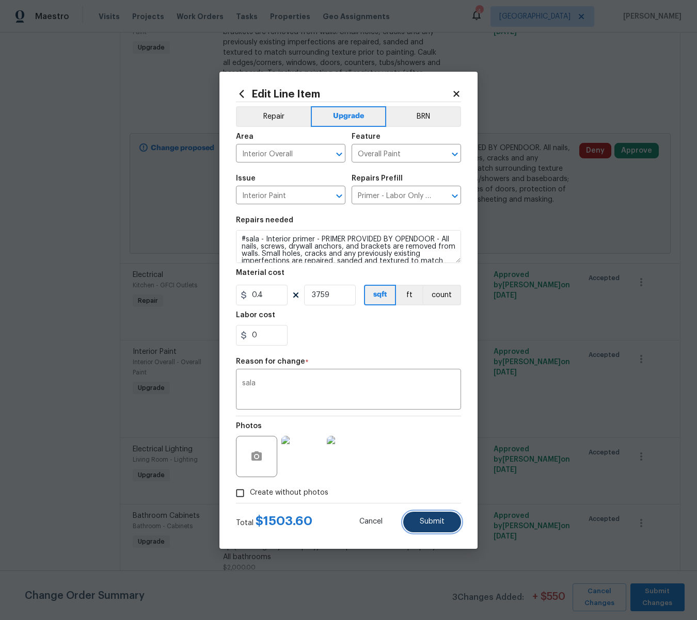
click at [432, 521] on span "Submit" at bounding box center [432, 522] width 25 height 8
type textarea "Interior primer - PRIMER PROVIDED BY OPENDOOR - All nails, screws, drywall anch…"
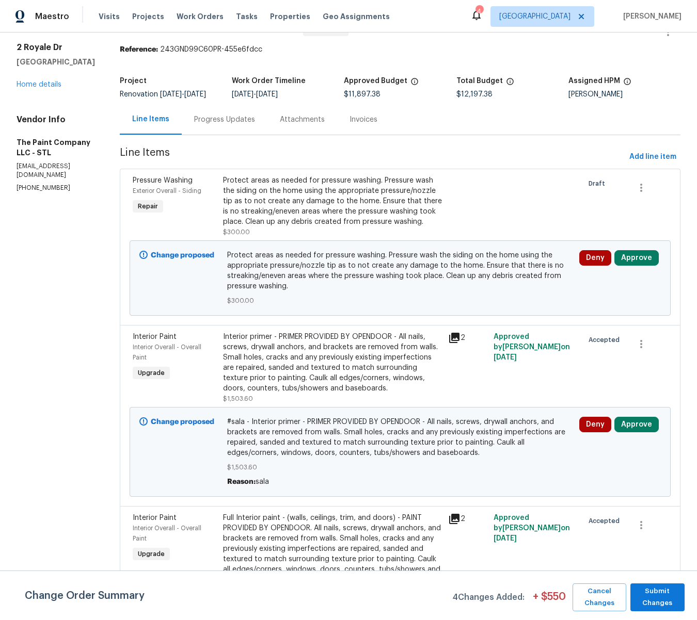
scroll to position [36, 0]
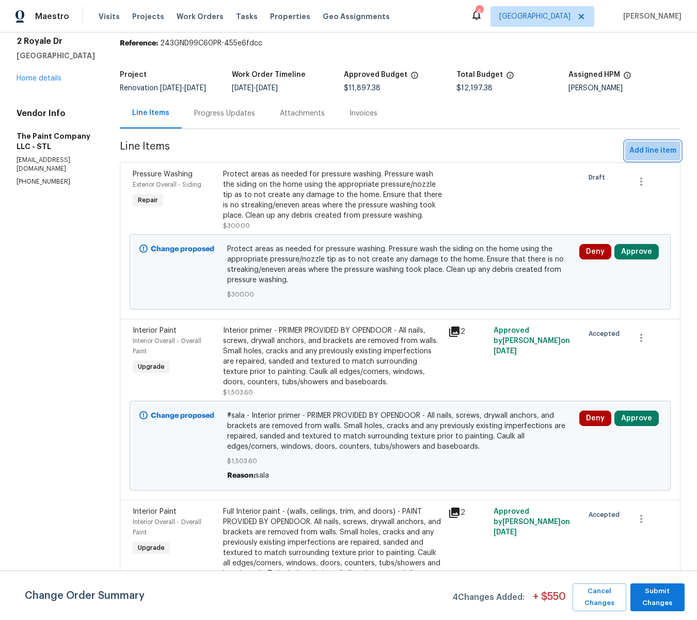
click at [638, 157] on span "Add line item" at bounding box center [652, 151] width 47 height 13
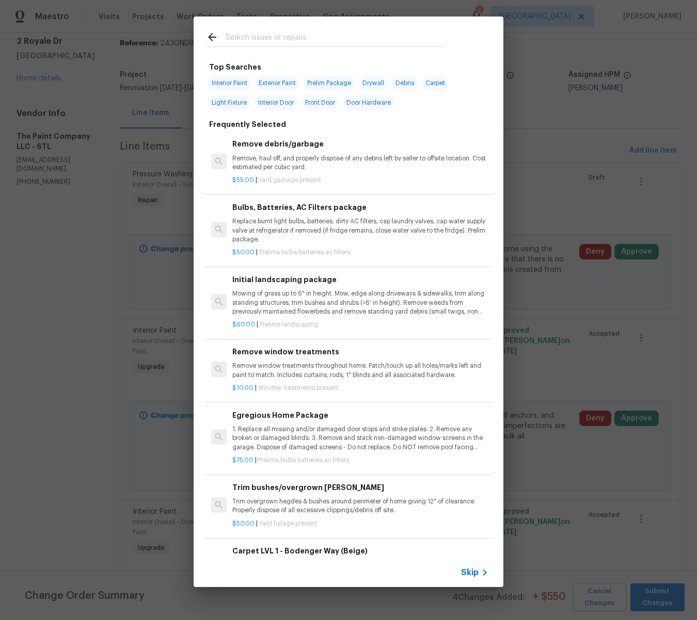
click at [259, 38] on input "text" at bounding box center [335, 38] width 219 height 15
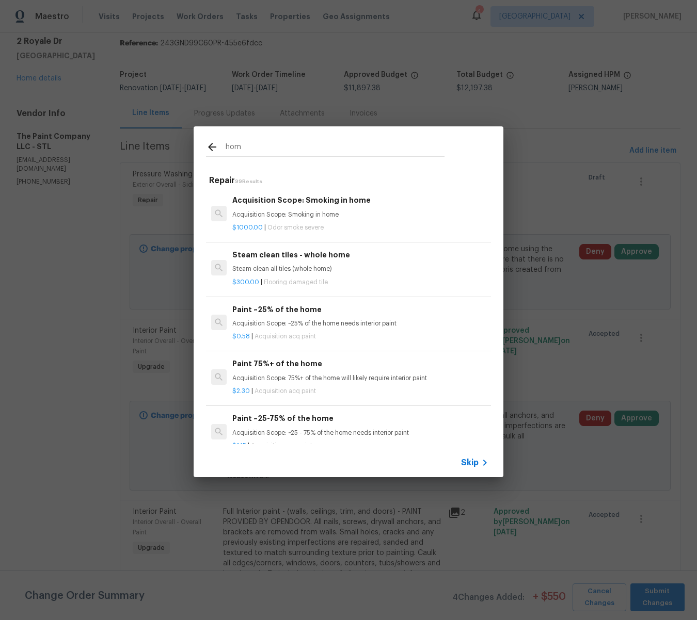
type input "home"
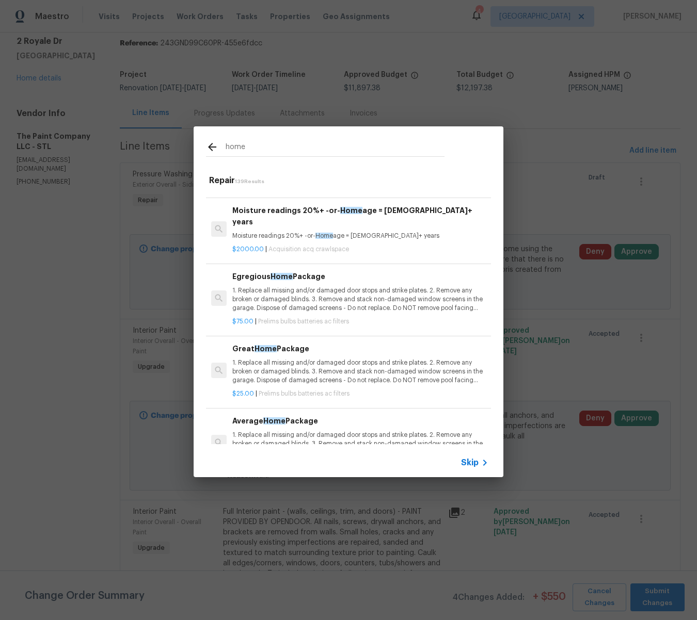
scroll to position [387, 0]
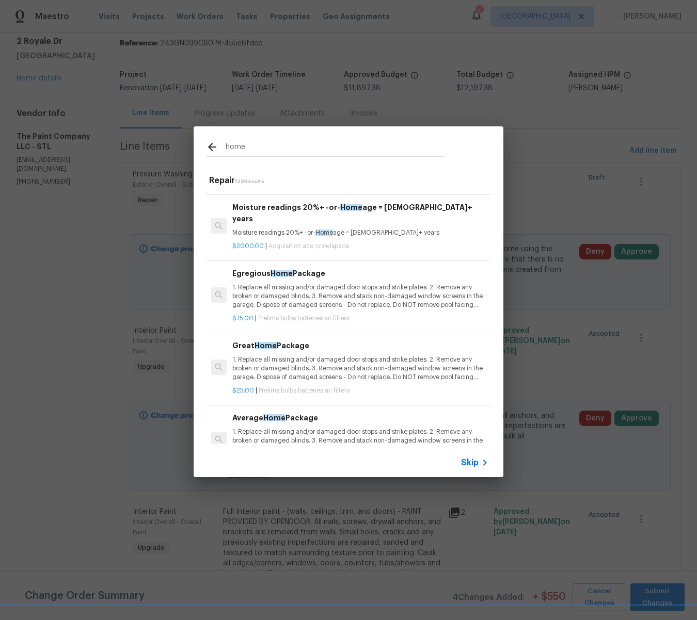
click at [300, 283] on p "1. Replace all missing and/or damaged door stops and strike plates. 2. Remove a…" at bounding box center [360, 296] width 256 height 26
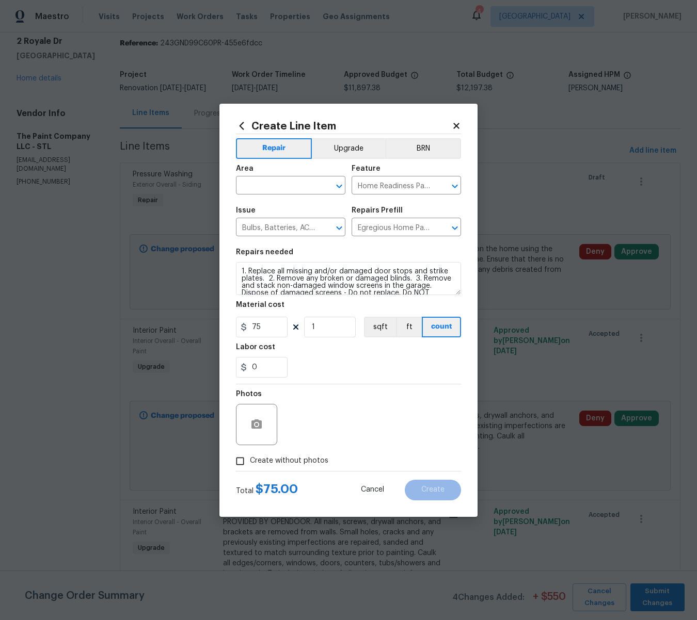
click at [241, 460] on input "Create without photos" at bounding box center [240, 462] width 20 height 20
checkbox input "true"
click at [300, 430] on textarea at bounding box center [372, 424] width 175 height 41
type textarea "na"
click at [271, 185] on input "text" at bounding box center [276, 187] width 81 height 16
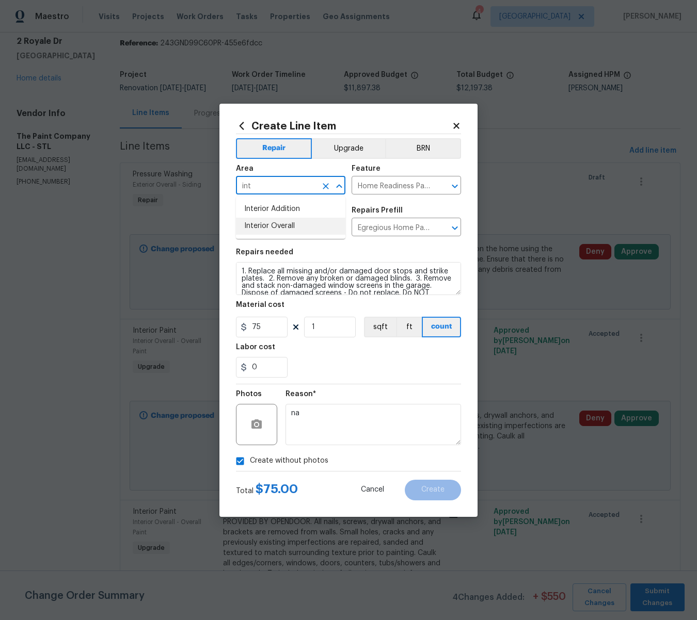
click at [275, 227] on li "Interior Overall" at bounding box center [290, 226] width 109 height 17
type input "Interior Overall"
click at [433, 489] on span "Create" at bounding box center [432, 490] width 23 height 8
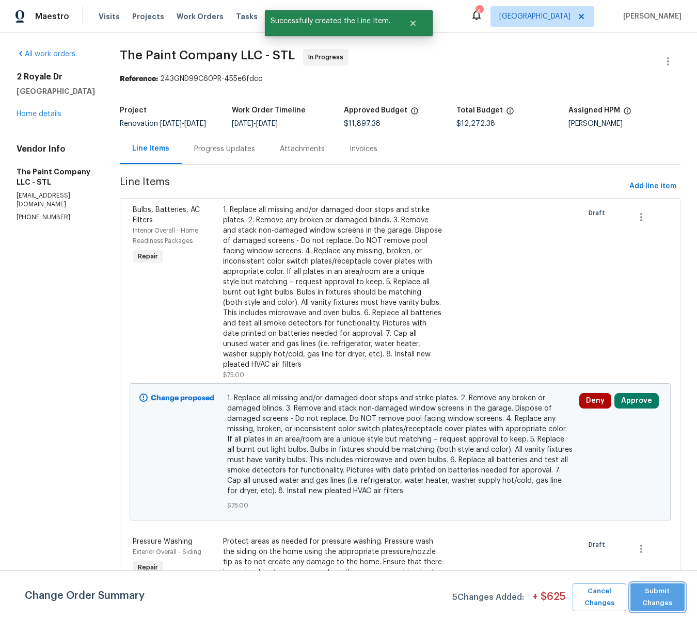
click at [656, 601] on span "Submit Changes" at bounding box center [657, 598] width 44 height 24
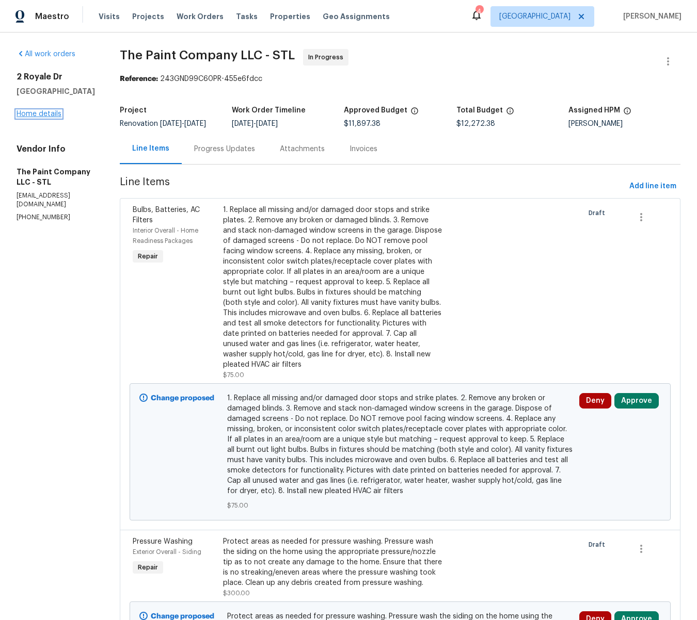
click at [48, 115] on link "Home details" at bounding box center [39, 113] width 45 height 7
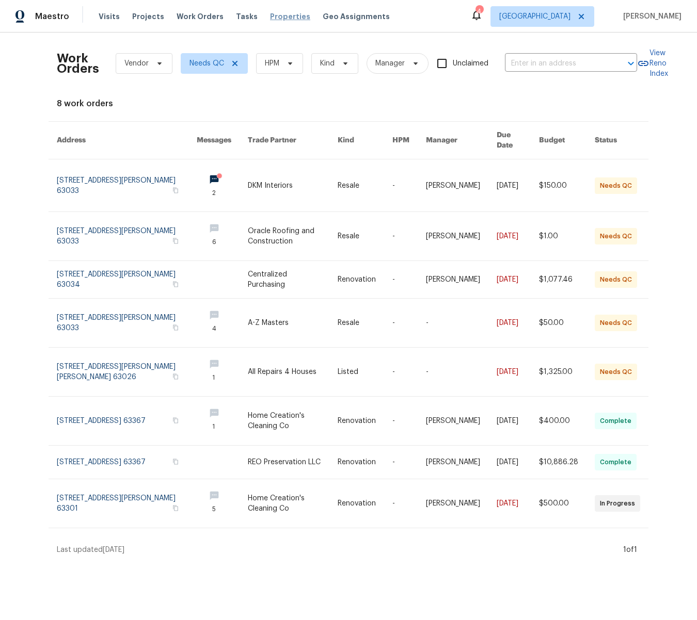
click at [274, 19] on span "Properties" at bounding box center [290, 16] width 40 height 10
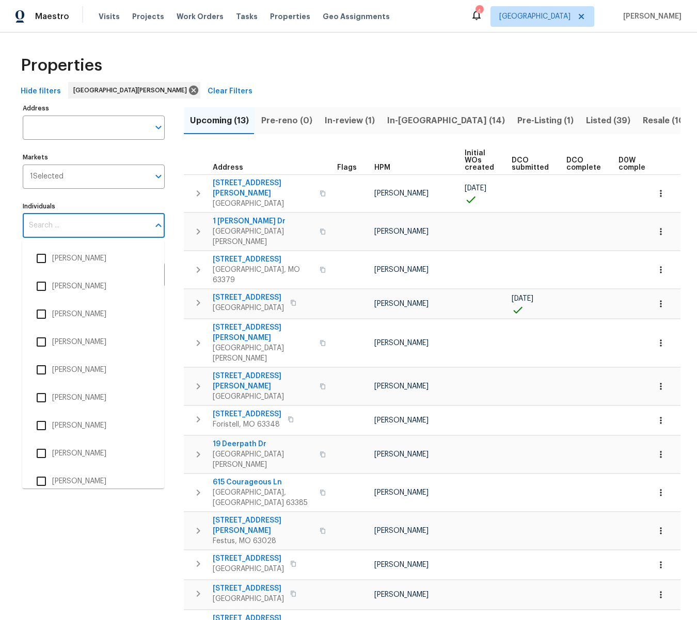
click at [74, 225] on input "Individuals" at bounding box center [86, 226] width 126 height 24
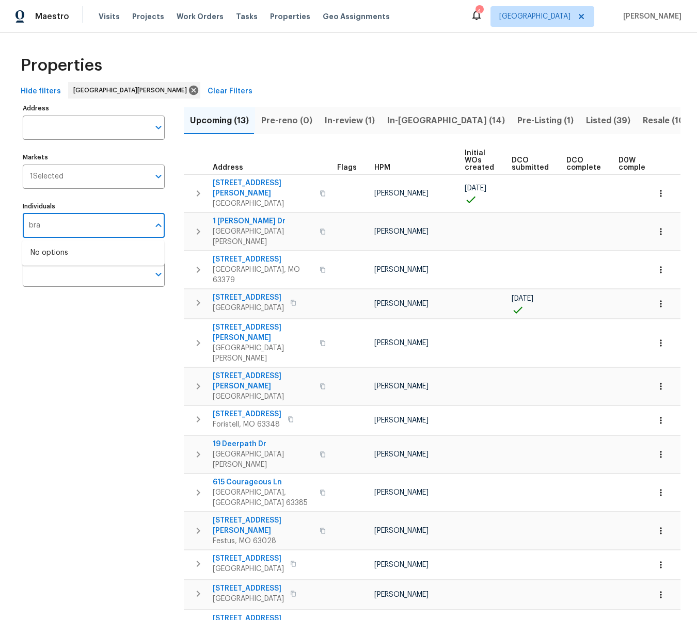
type input "brad"
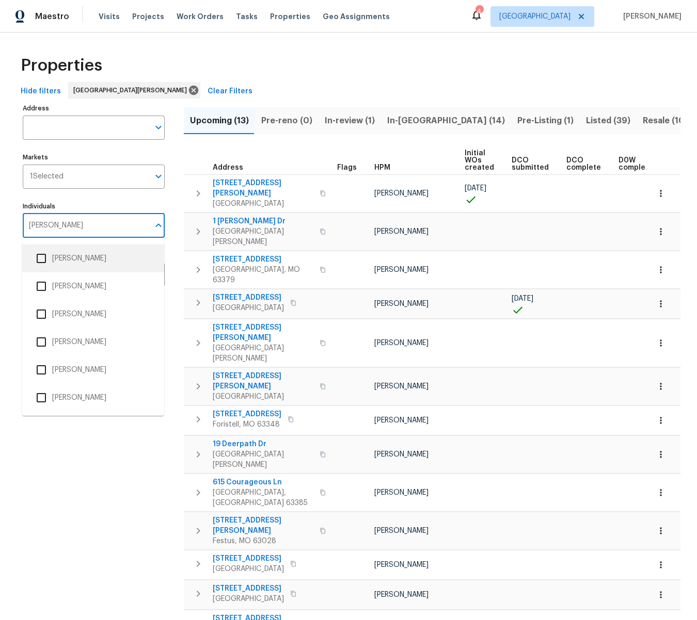
click at [45, 258] on input "checkbox" at bounding box center [41, 259] width 22 height 22
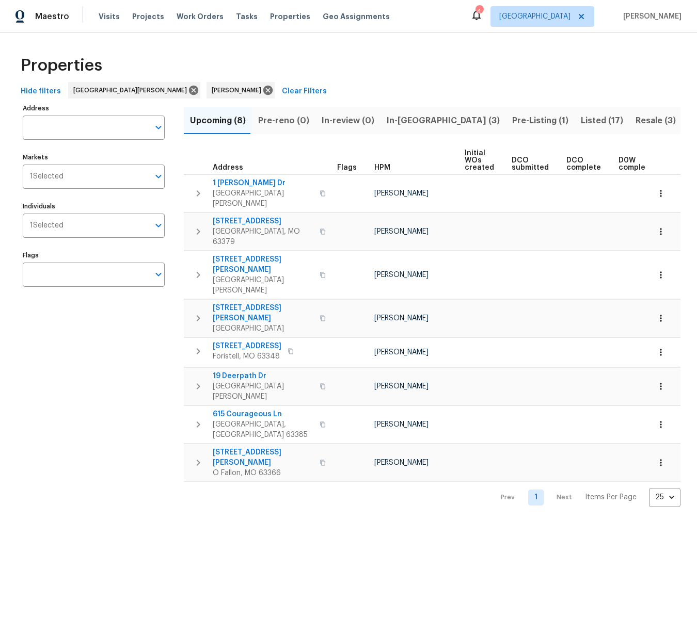
click at [390, 119] on span "In-reno (3)" at bounding box center [443, 121] width 113 height 14
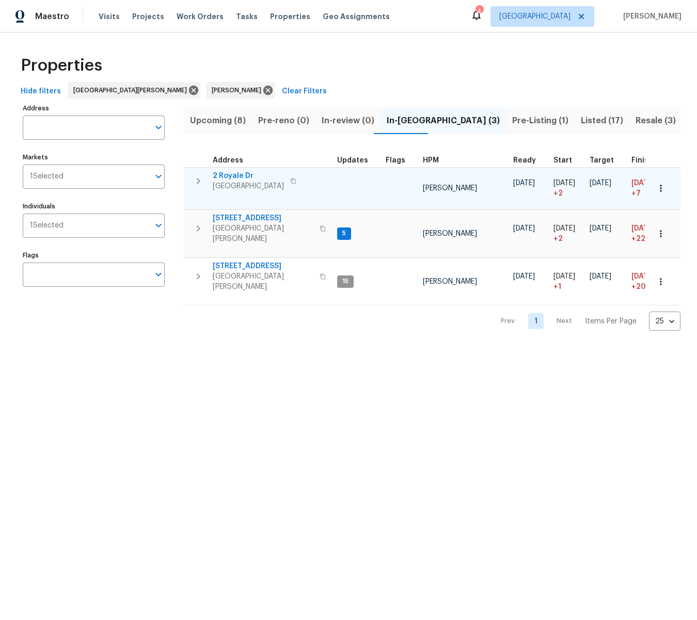
click at [228, 174] on span "2 Royale Dr" at bounding box center [248, 176] width 71 height 10
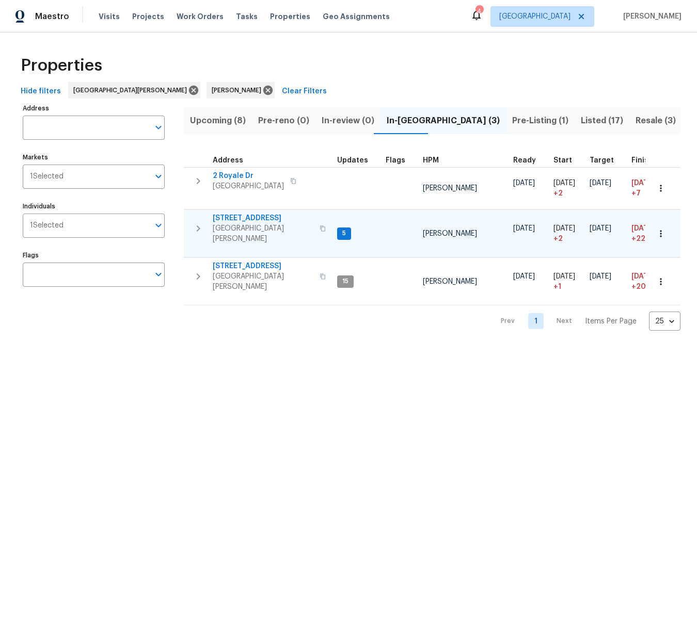
click at [234, 217] on span "1004 Cobbler Ln" at bounding box center [263, 218] width 101 height 10
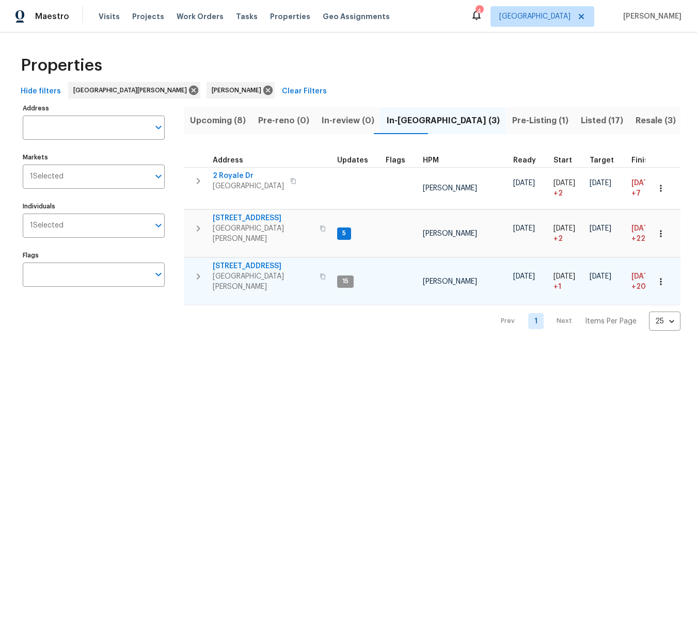
click at [232, 261] on span "417 Dove Dr" at bounding box center [263, 266] width 101 height 10
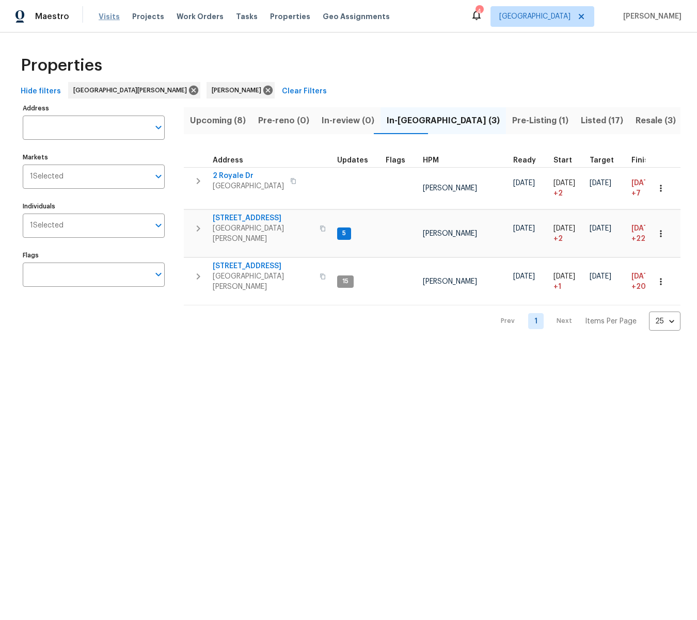
click at [102, 14] on span "Visits" at bounding box center [109, 16] width 21 height 10
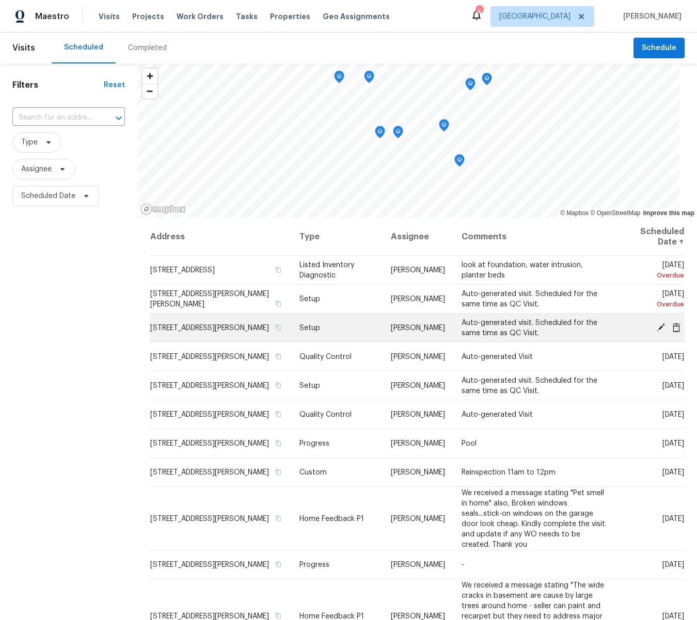
click at [659, 327] on icon at bounding box center [661, 327] width 8 height 8
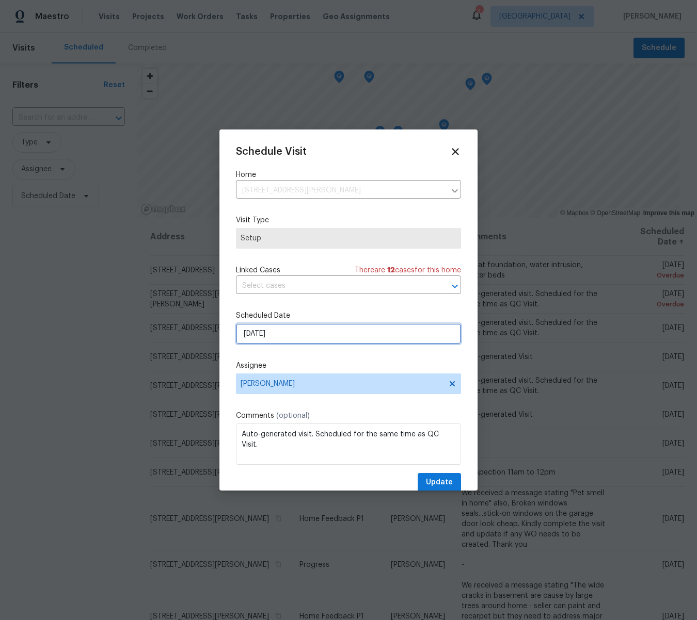
click at [291, 332] on input "[DATE]" at bounding box center [348, 334] width 225 height 21
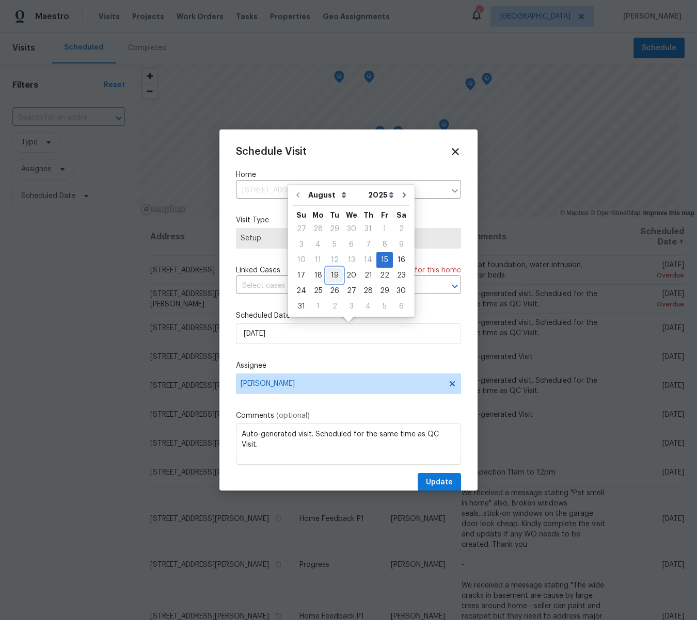
click at [335, 276] on div "19" at bounding box center [334, 275] width 17 height 14
type input "8/19/2025"
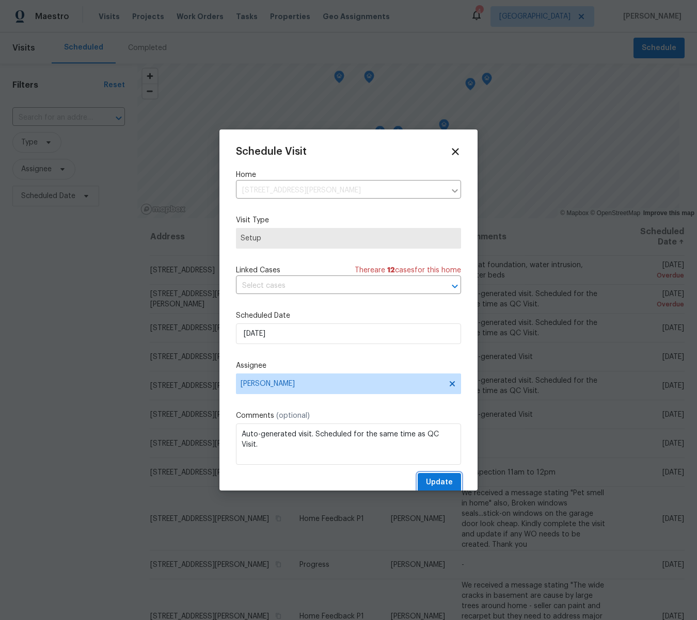
click at [443, 482] on span "Update" at bounding box center [439, 482] width 27 height 13
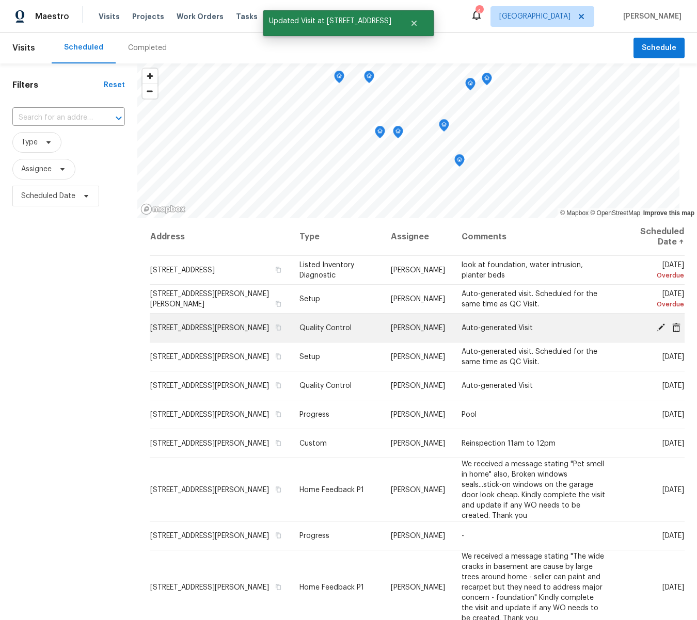
click at [659, 327] on icon at bounding box center [661, 327] width 8 height 8
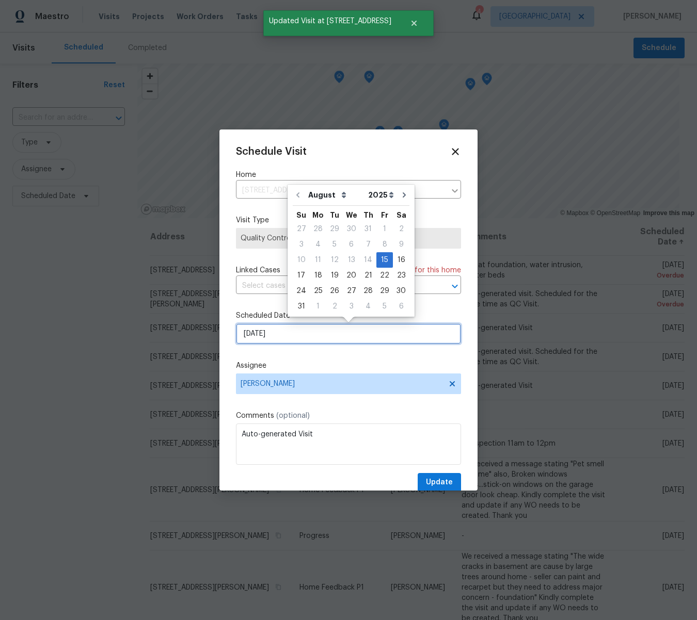
click at [287, 332] on input "8/15/2025" at bounding box center [348, 334] width 225 height 21
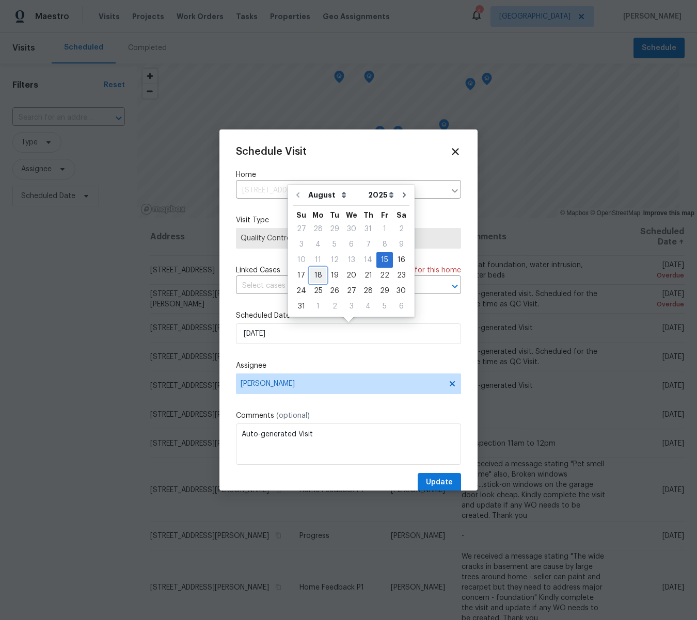
click at [317, 275] on div "18" at bounding box center [318, 275] width 17 height 14
type input "8/18/2025"
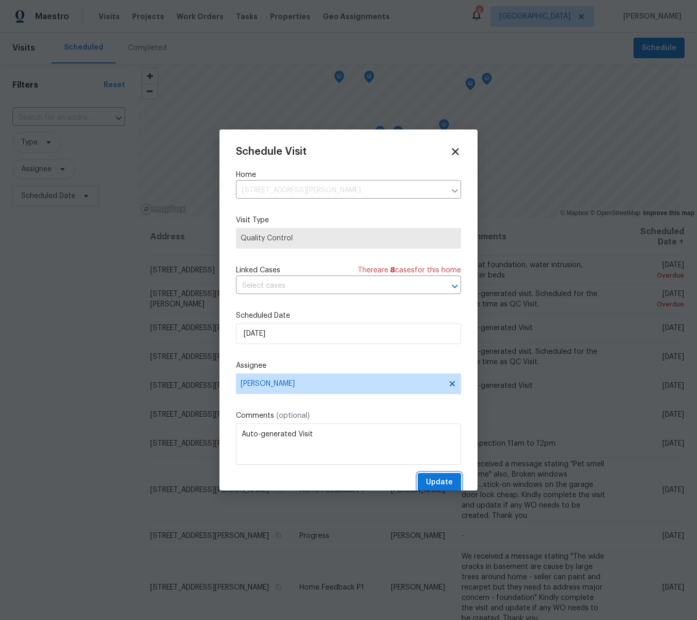
click at [431, 479] on span "Update" at bounding box center [439, 482] width 27 height 13
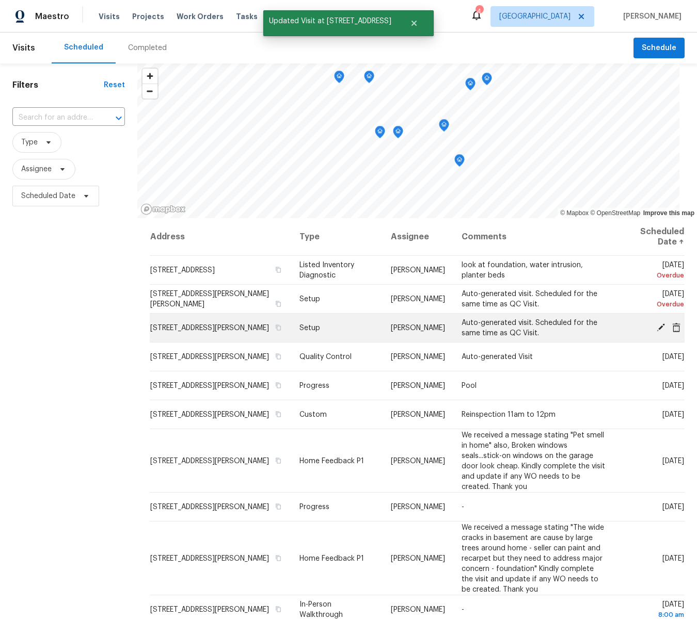
click at [654, 325] on span at bounding box center [660, 327] width 15 height 9
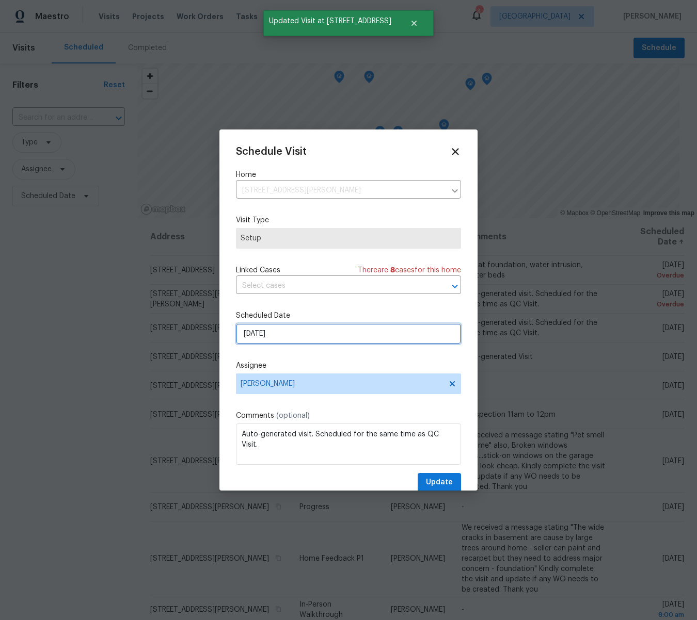
click at [291, 337] on input "8/15/2025" at bounding box center [348, 334] width 225 height 21
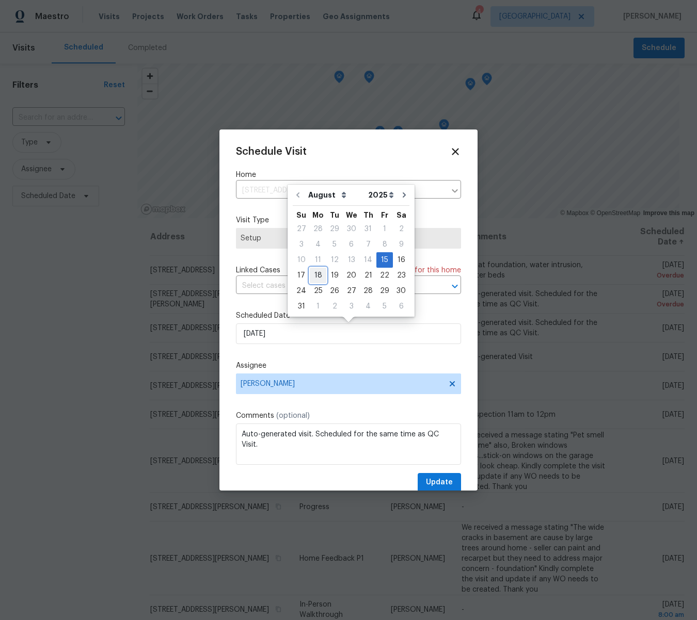
click at [315, 277] on div "18" at bounding box center [318, 275] width 17 height 14
type input "8/18/2025"
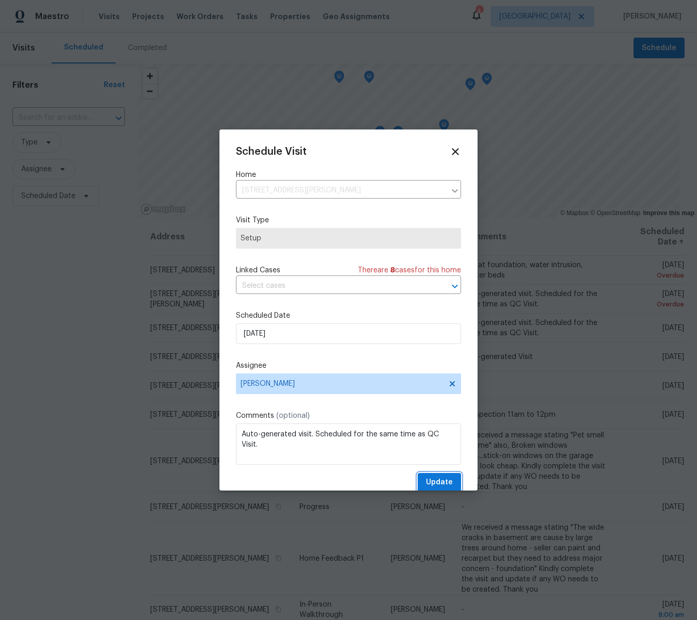
click at [435, 483] on span "Update" at bounding box center [439, 482] width 27 height 13
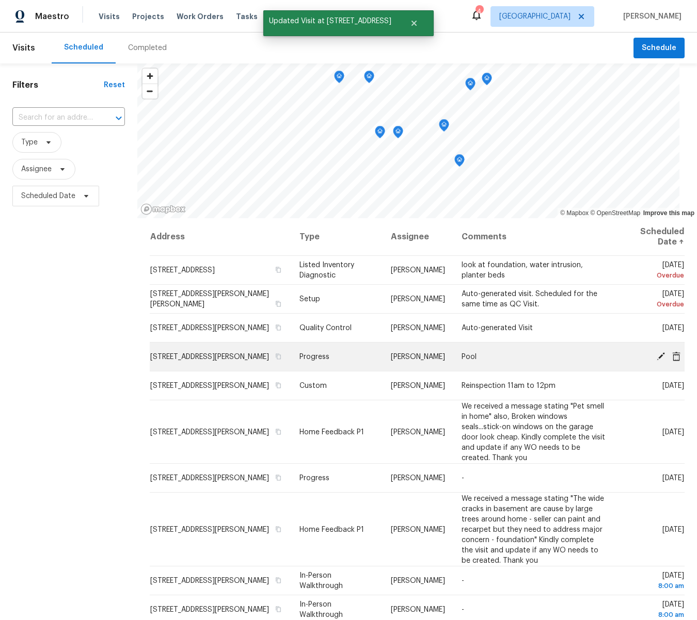
click at [661, 355] on icon at bounding box center [661, 356] width 8 height 8
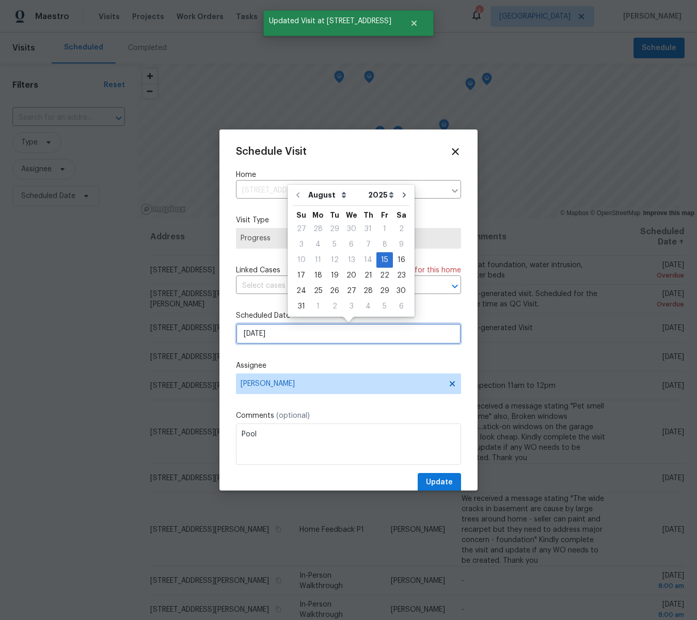
click at [289, 337] on input "8/15/2025" at bounding box center [348, 334] width 225 height 21
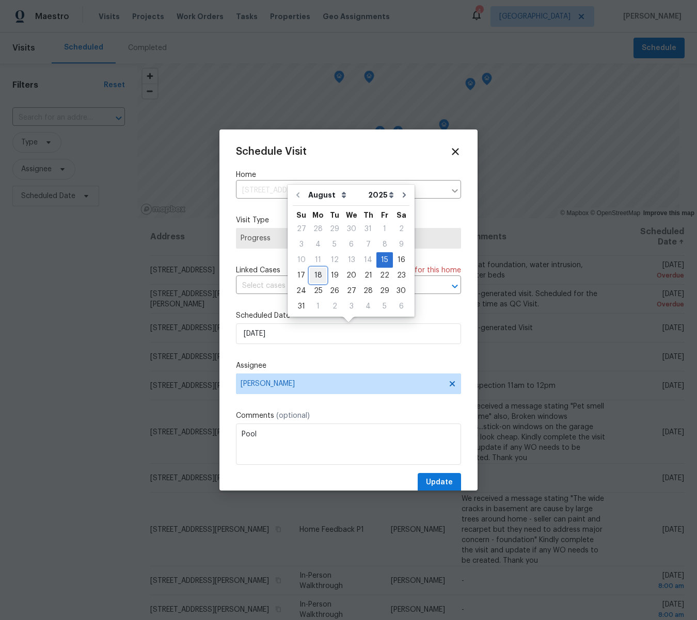
click at [311, 277] on div "18" at bounding box center [318, 275] width 17 height 14
type input "8/18/2025"
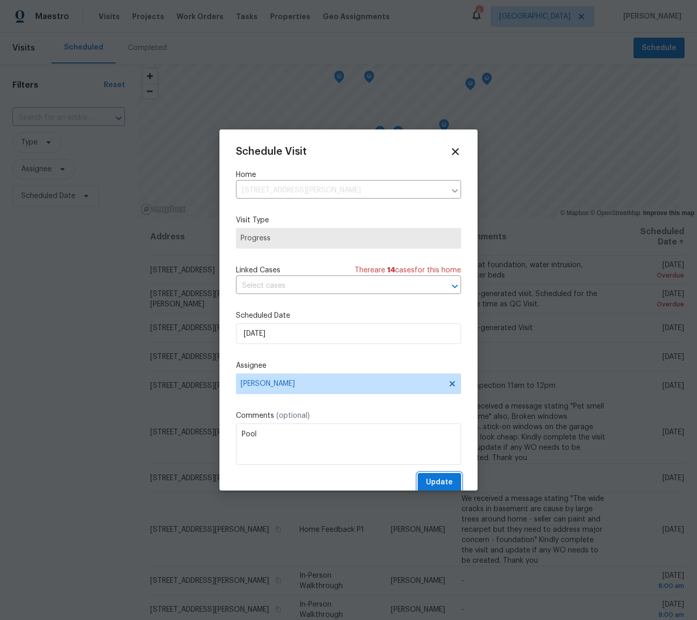
click at [437, 484] on span "Update" at bounding box center [439, 482] width 27 height 13
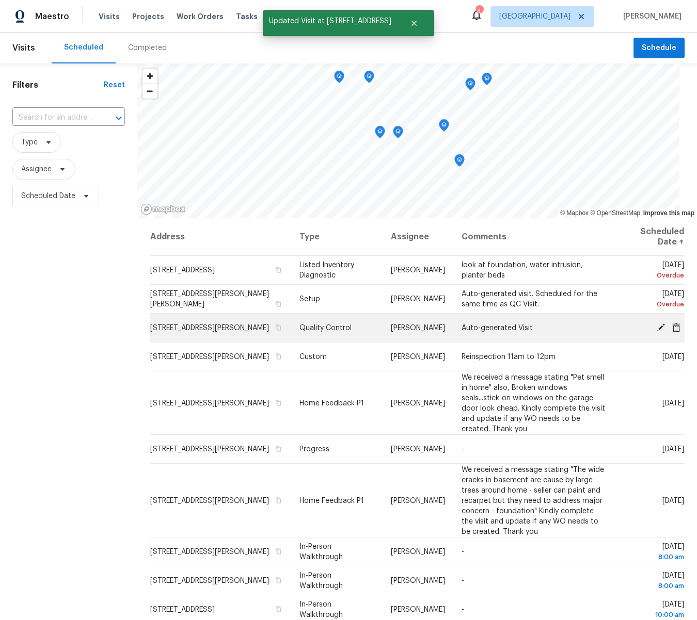
click at [659, 324] on icon at bounding box center [660, 327] width 9 height 9
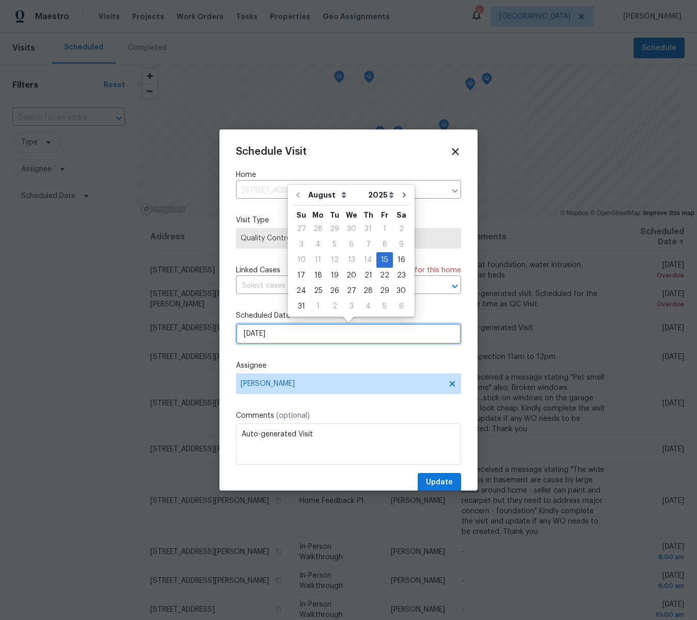
click at [297, 337] on input "8/15/2025" at bounding box center [348, 334] width 225 height 21
click at [329, 274] on div "19" at bounding box center [334, 275] width 17 height 14
type input "8/19/2025"
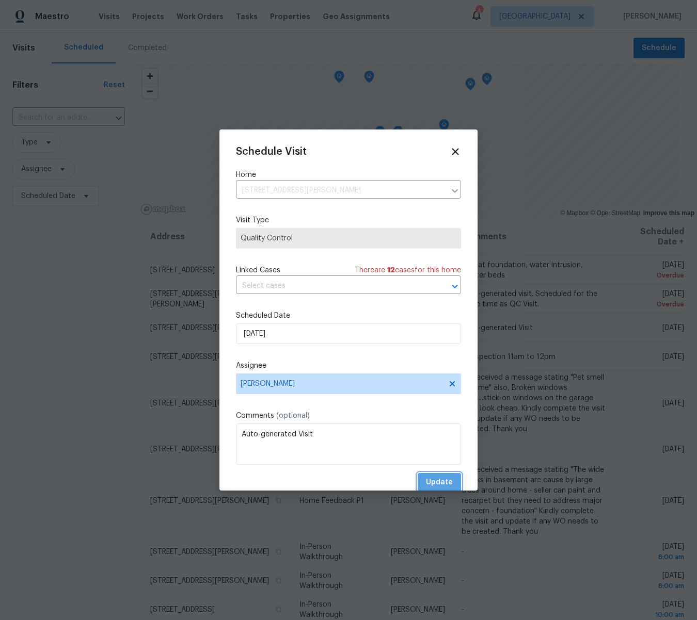
click at [447, 485] on span "Update" at bounding box center [439, 482] width 27 height 13
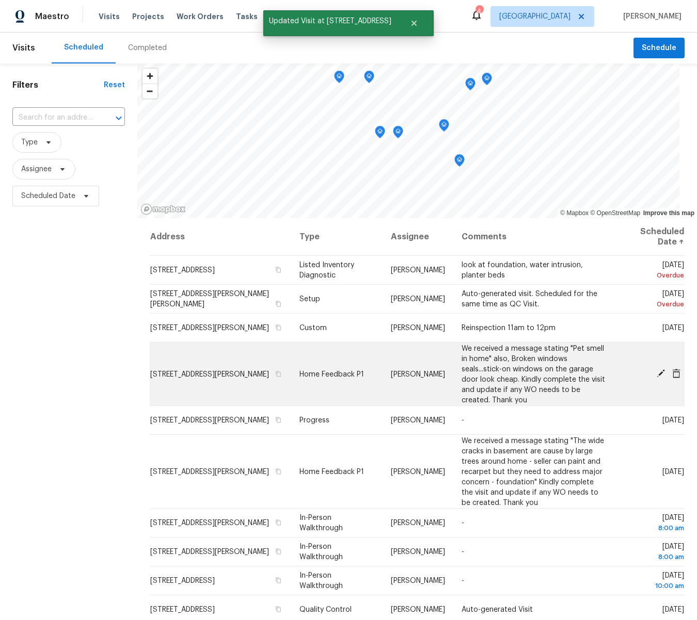
click at [660, 372] on icon at bounding box center [660, 373] width 9 height 9
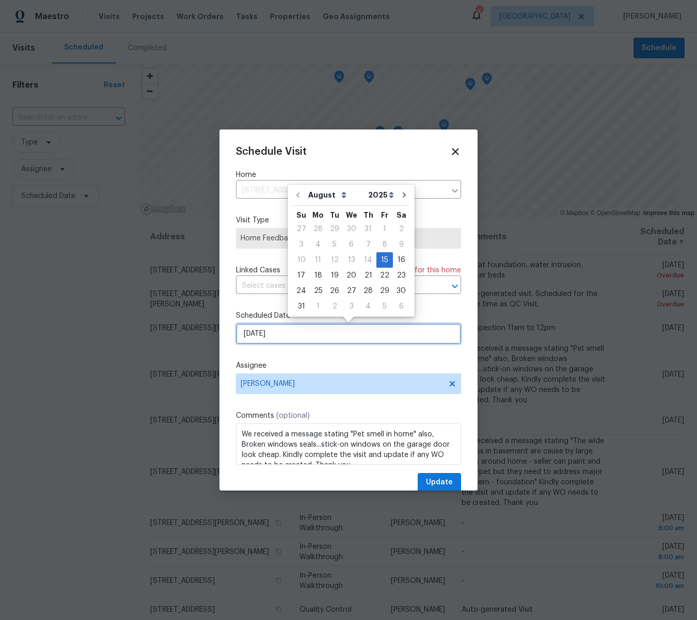
click at [292, 332] on input "8/15/2025" at bounding box center [348, 334] width 225 height 21
click at [318, 277] on div "18" at bounding box center [318, 275] width 17 height 14
type input "8/18/2025"
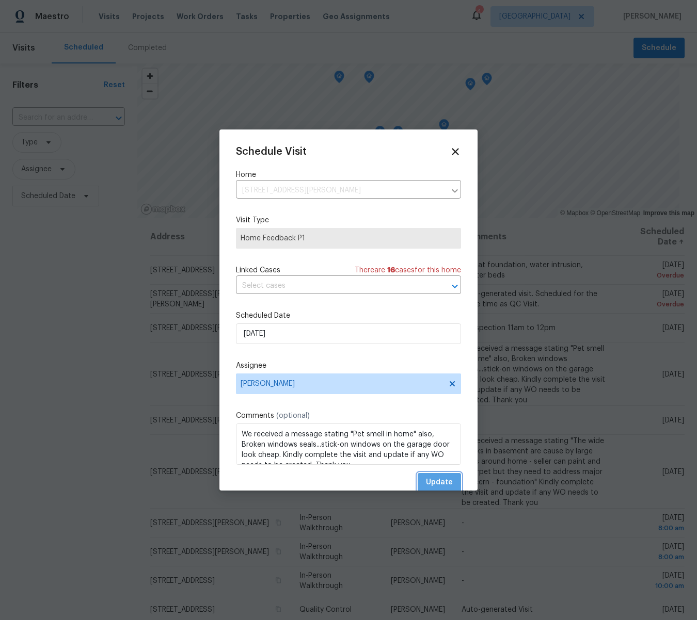
click at [445, 477] on span "Update" at bounding box center [439, 482] width 27 height 13
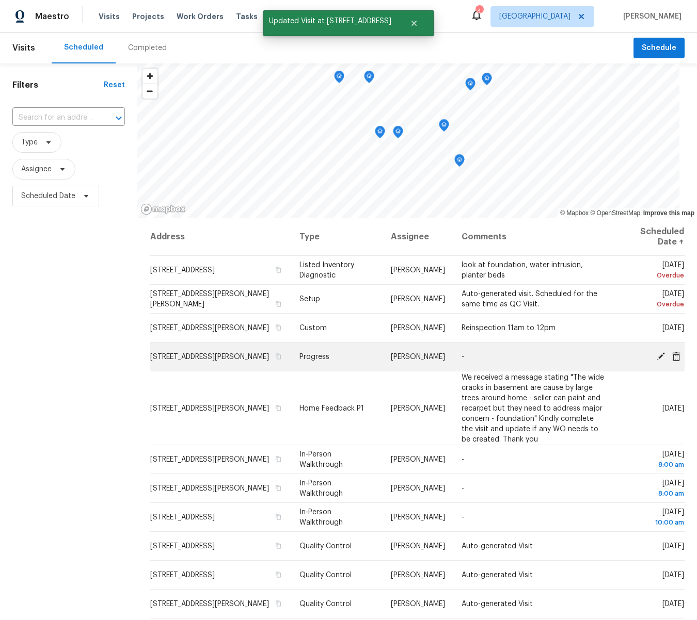
click at [661, 353] on icon at bounding box center [660, 355] width 9 height 9
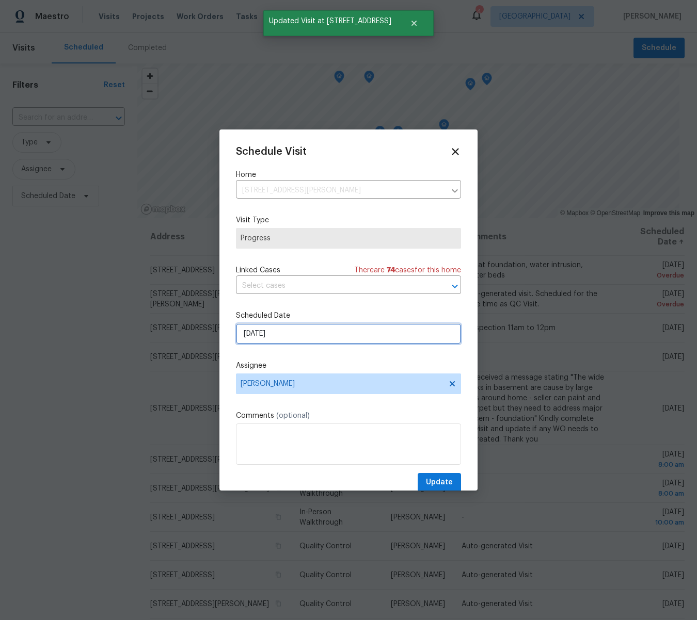
click at [285, 333] on input "8/15/2025" at bounding box center [348, 334] width 225 height 21
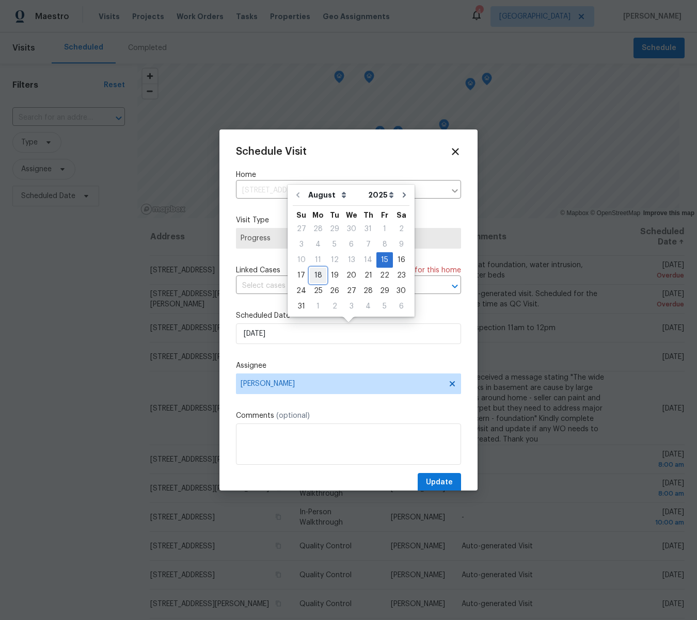
click at [314, 277] on div "18" at bounding box center [318, 275] width 17 height 14
type input "8/18/2025"
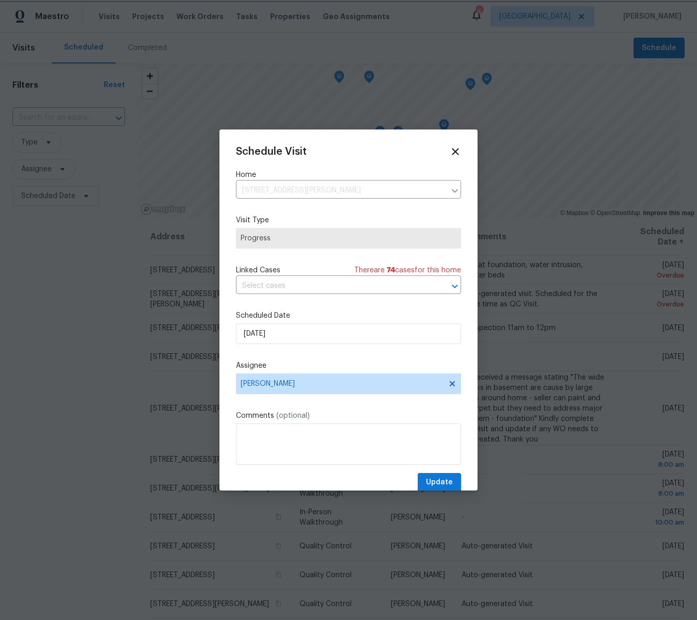
scroll to position [1, 0]
click at [430, 478] on span "Update" at bounding box center [439, 482] width 27 height 13
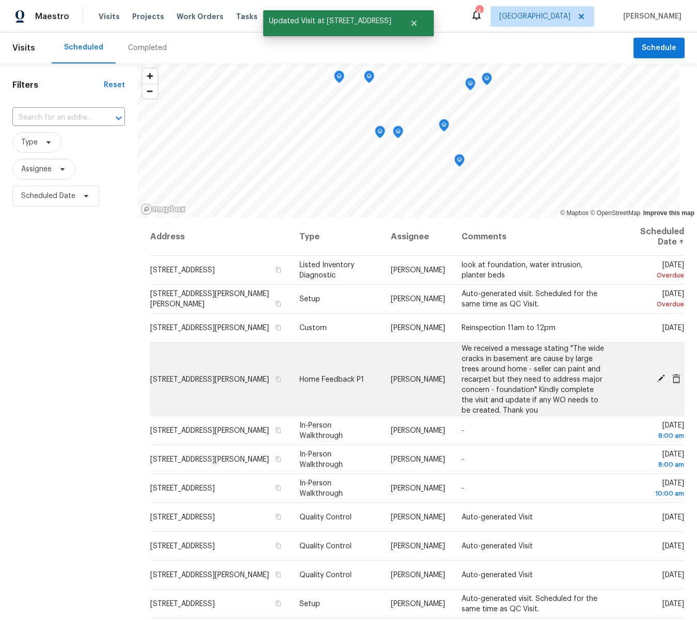
click at [662, 380] on icon at bounding box center [660, 378] width 9 height 9
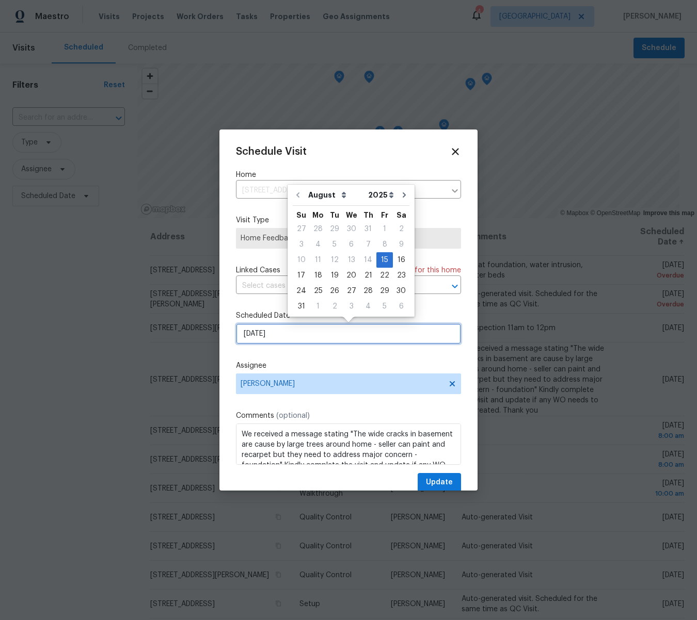
click at [308, 334] on input "8/15/2025" at bounding box center [348, 334] width 225 height 21
click at [331, 276] on div "19" at bounding box center [334, 275] width 17 height 14
type input "8/19/2025"
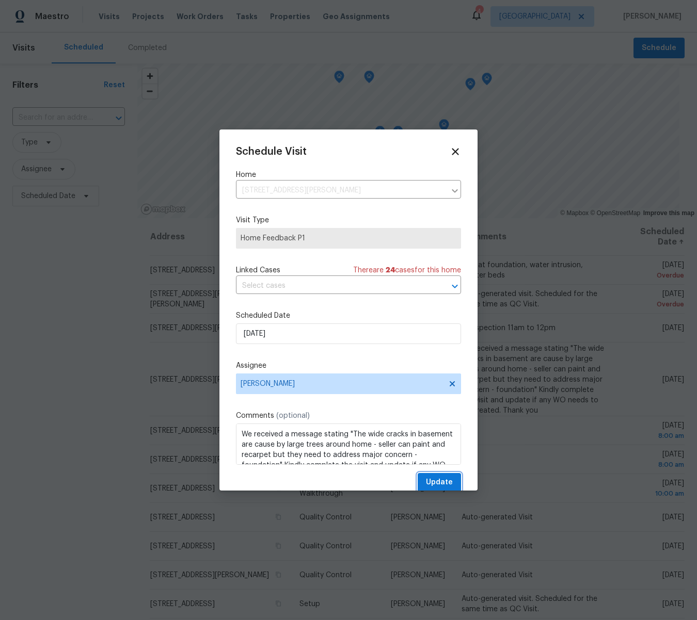
click at [442, 479] on span "Update" at bounding box center [439, 482] width 27 height 13
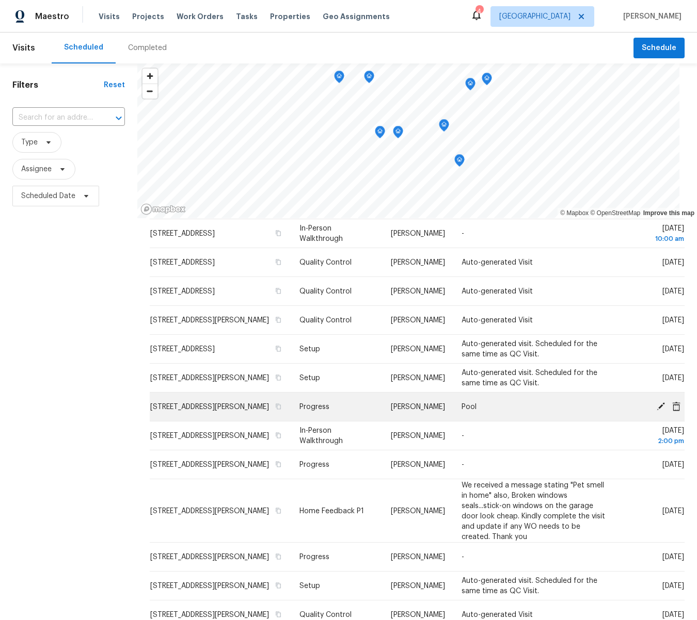
scroll to position [181, 0]
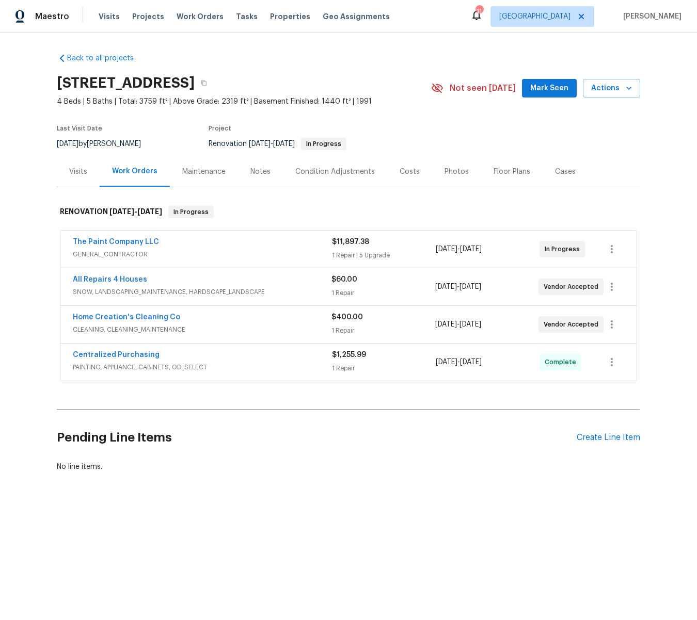
click at [258, 169] on div "Notes" at bounding box center [260, 172] width 20 height 10
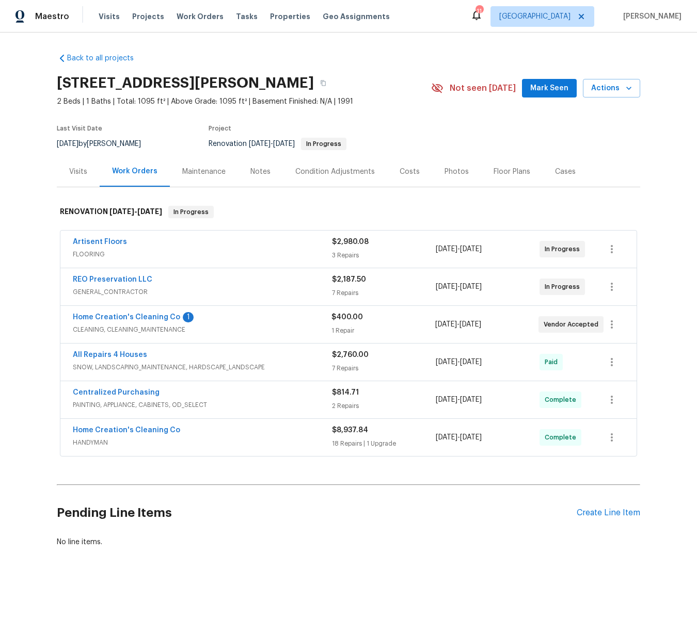
click at [257, 171] on div "Notes" at bounding box center [260, 172] width 20 height 10
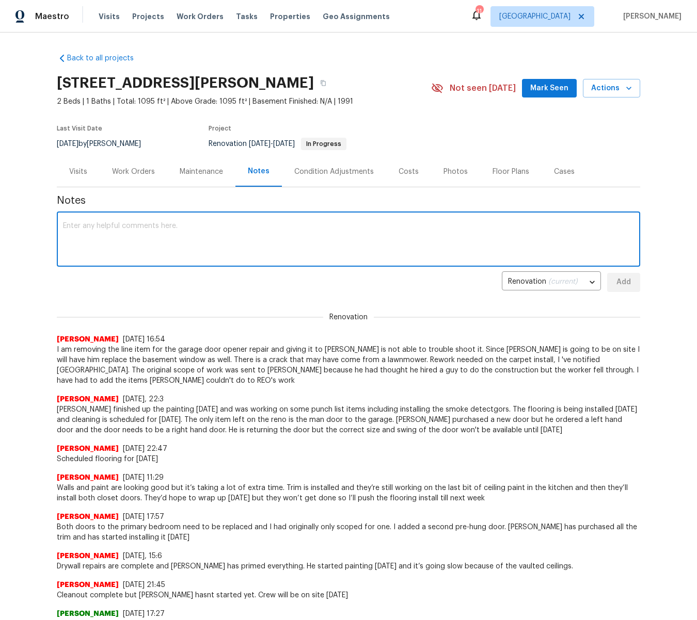
click at [144, 227] on textarea at bounding box center [348, 240] width 571 height 36
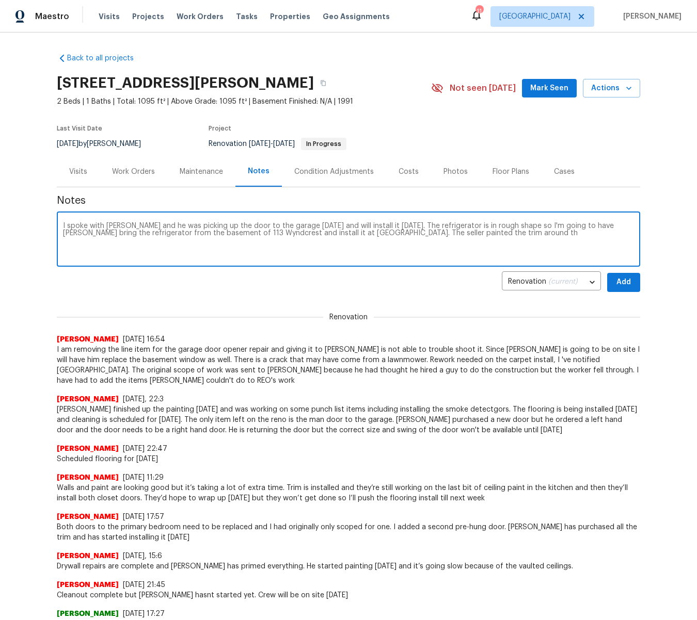
click at [418, 233] on textarea "I spoke with [PERSON_NAME] and he was picking up the door to the garage [DATE] …" at bounding box center [348, 240] width 571 height 36
click at [506, 235] on textarea "I spoke with [PERSON_NAME] and he was picking up the door to the garage [DATE] …" at bounding box center [348, 240] width 571 height 36
click at [489, 234] on textarea "I spoke with [PERSON_NAME] and he was picking up the door to the garage [DATE] …" at bounding box center [348, 240] width 571 height 36
click at [575, 235] on textarea "I spoke with [PERSON_NAME] and he was picking up the door to the garage [DATE] …" at bounding box center [348, 240] width 571 height 36
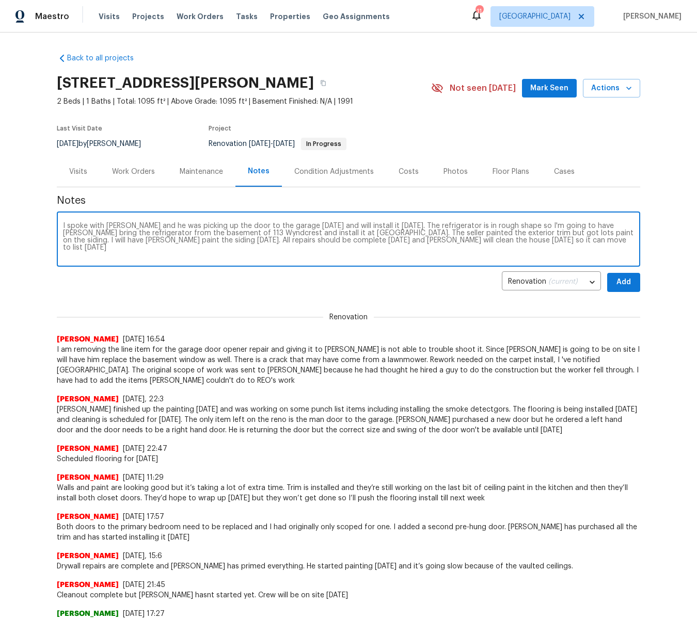
type textarea "I spoke with [PERSON_NAME] and he was picking up the door to the garage [DATE] …"
click at [624, 282] on span "Add" at bounding box center [623, 282] width 17 height 13
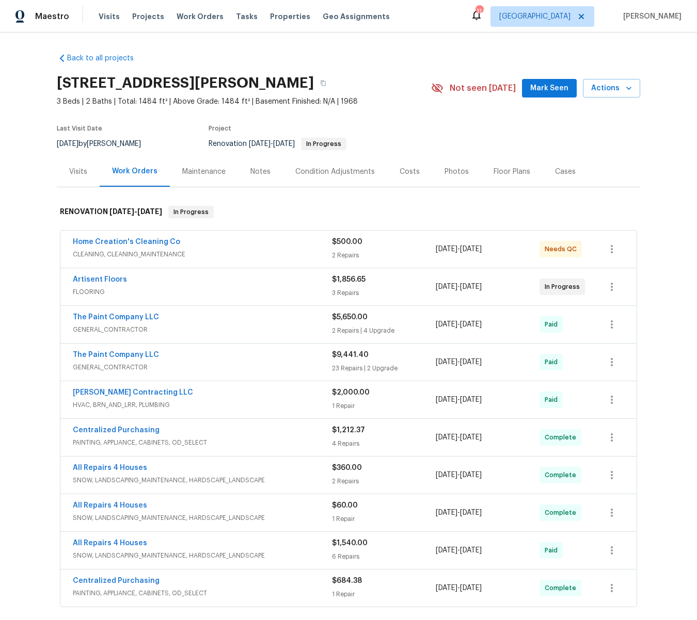
click at [261, 168] on div "Notes" at bounding box center [260, 172] width 20 height 10
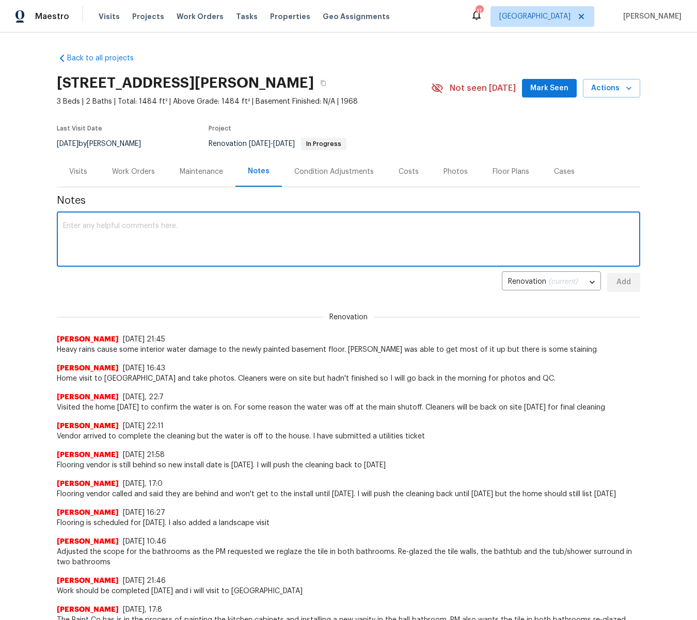
click at [143, 240] on textarea at bounding box center [348, 240] width 571 height 36
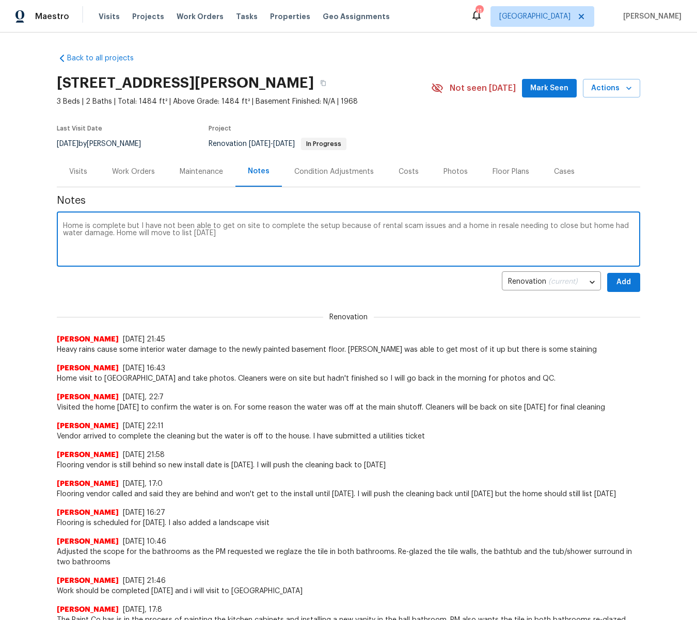
type textarea "Home is complete but I have not been able to get on site to complete the setup …"
click at [614, 283] on button "Add" at bounding box center [623, 282] width 33 height 19
